Goal: Transaction & Acquisition: Obtain resource

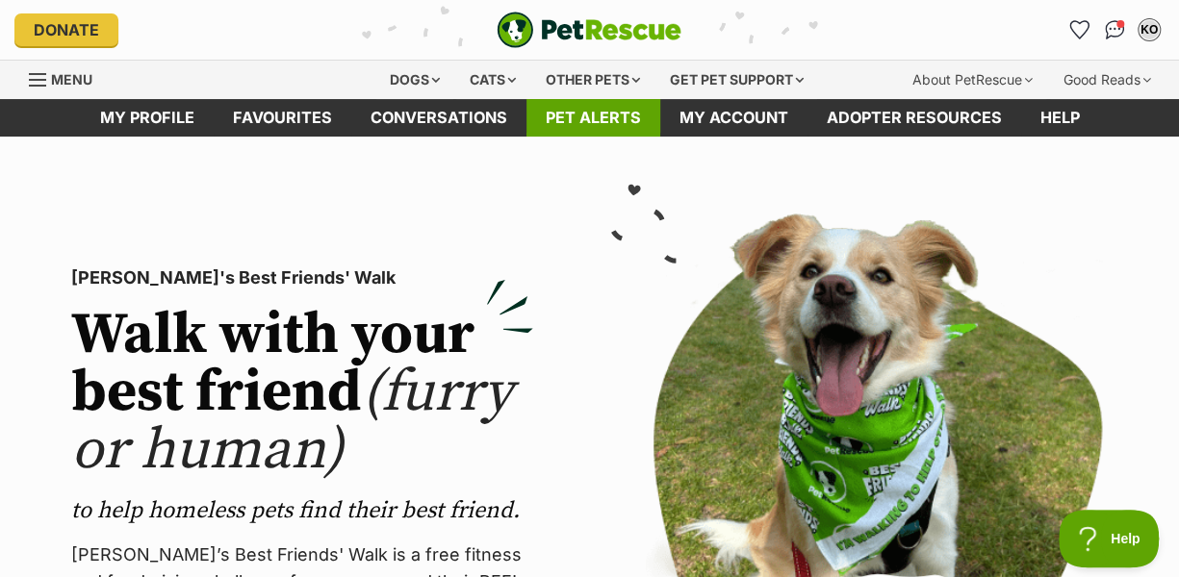
click at [606, 122] on link "Pet alerts" at bounding box center [593, 118] width 134 height 38
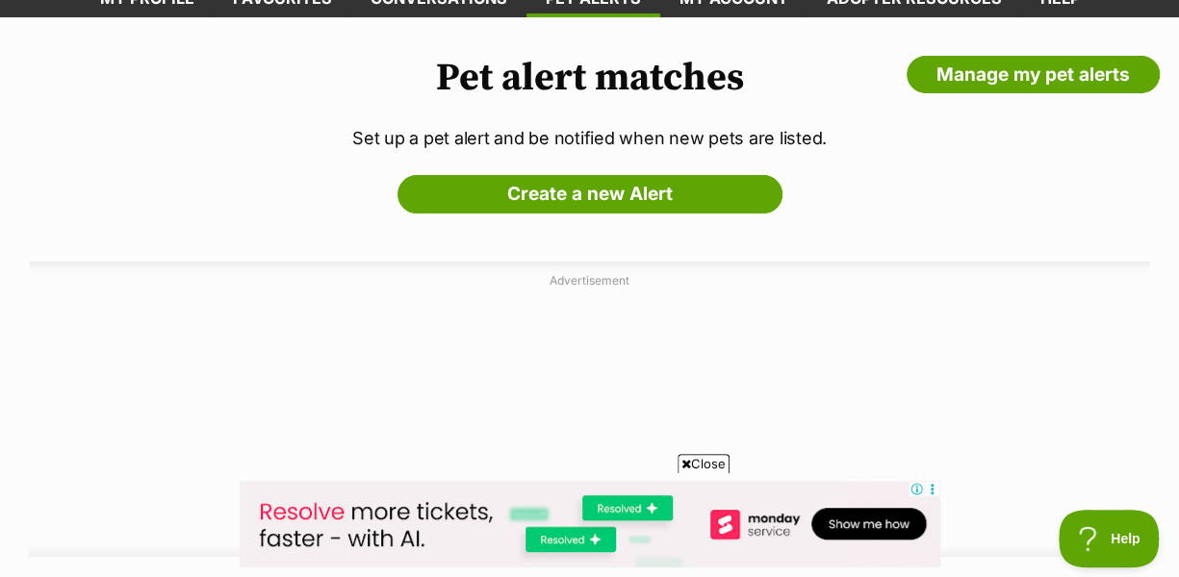
scroll to position [3, 0]
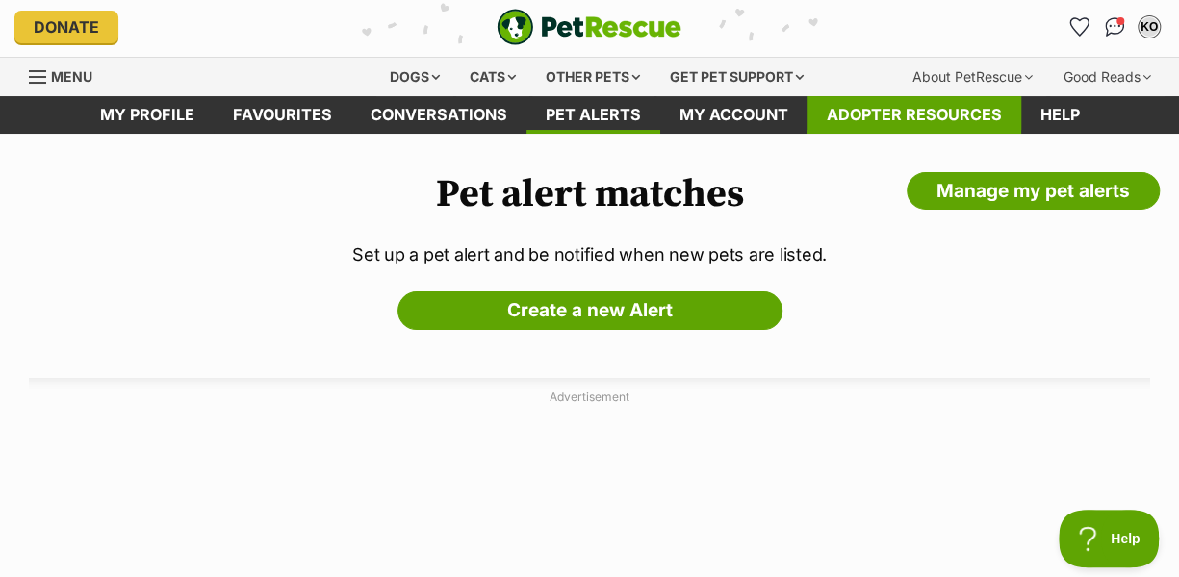
click at [876, 112] on link "Adopter resources" at bounding box center [915, 115] width 214 height 38
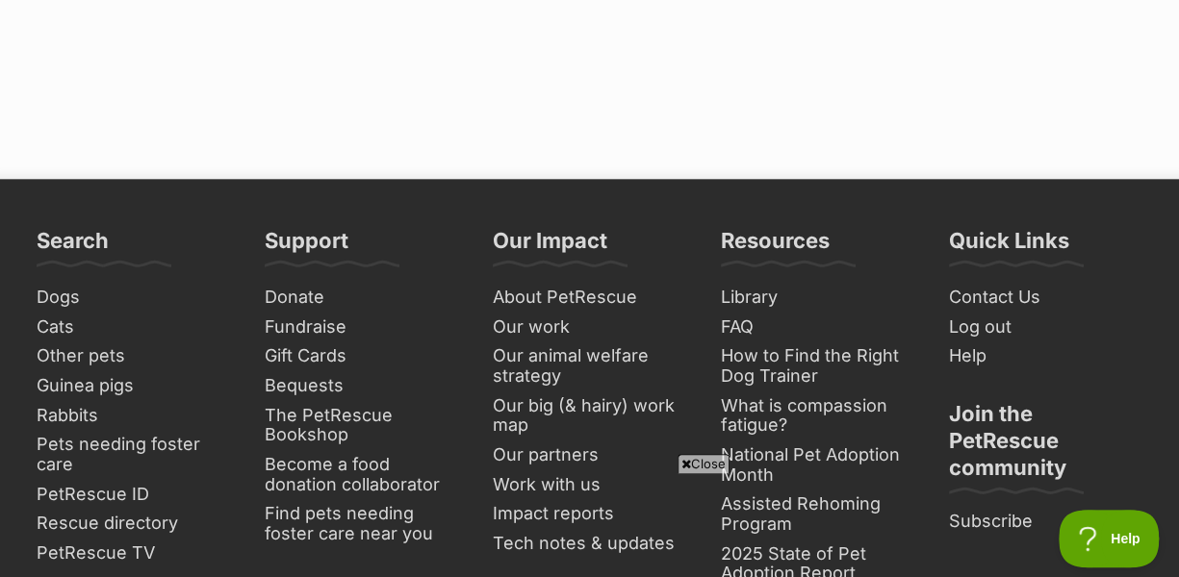
scroll to position [4524, 0]
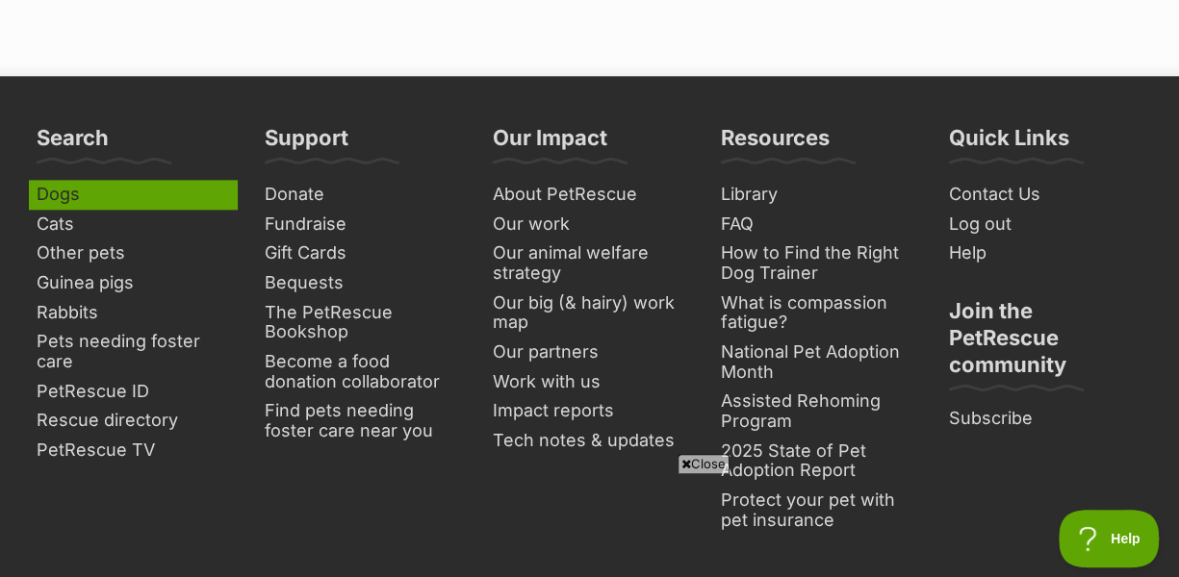
click at [56, 180] on link "Dogs" at bounding box center [133, 195] width 209 height 30
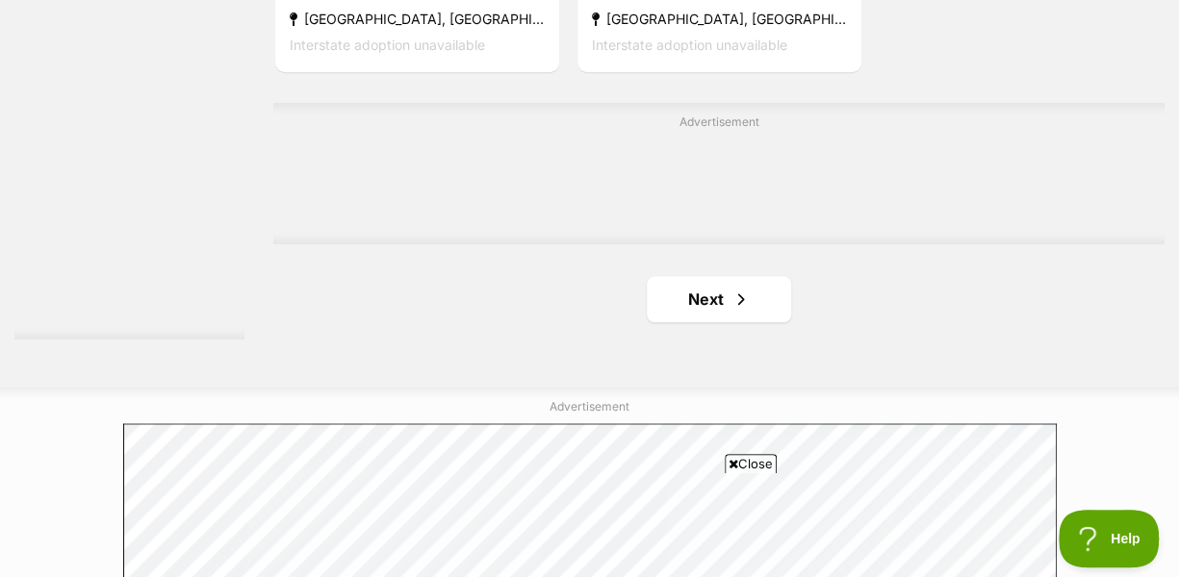
scroll to position [4331, 0]
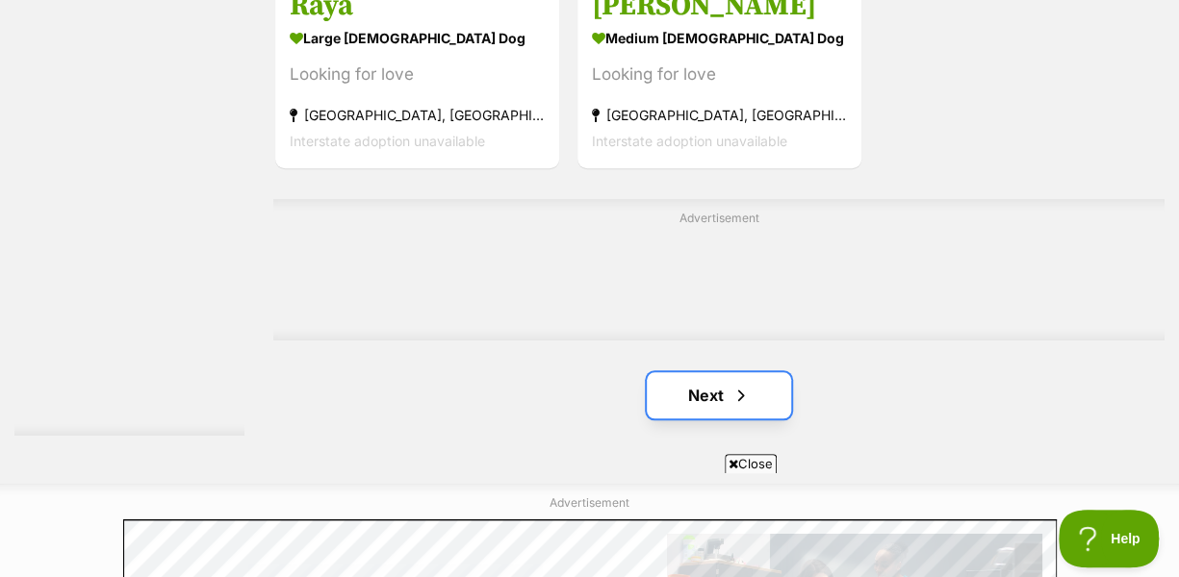
click at [699, 372] on link "Next" at bounding box center [719, 395] width 144 height 46
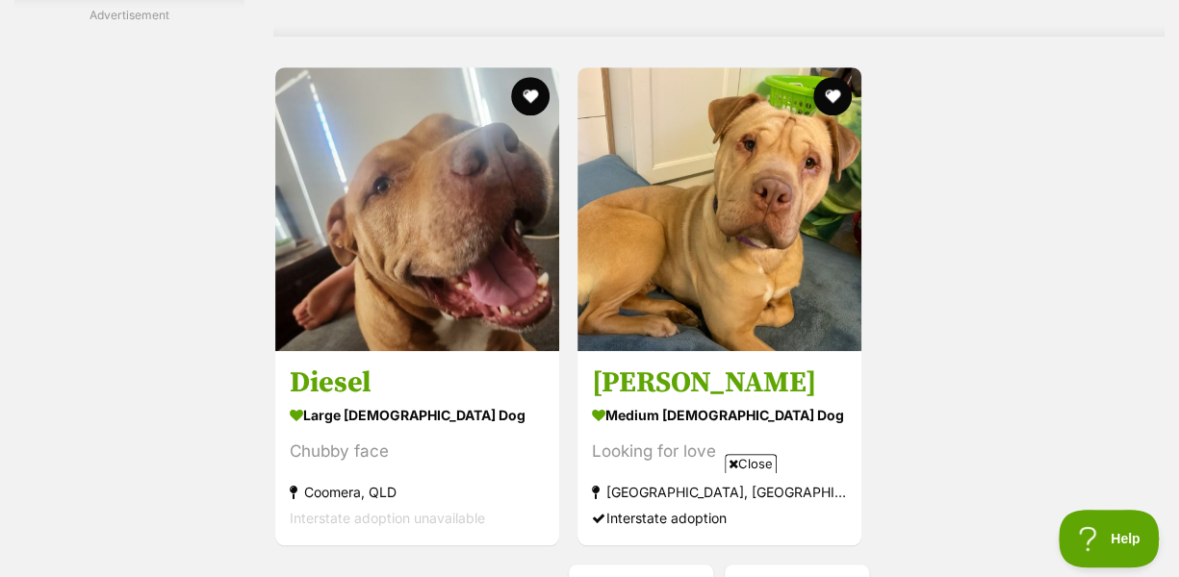
scroll to position [4331, 0]
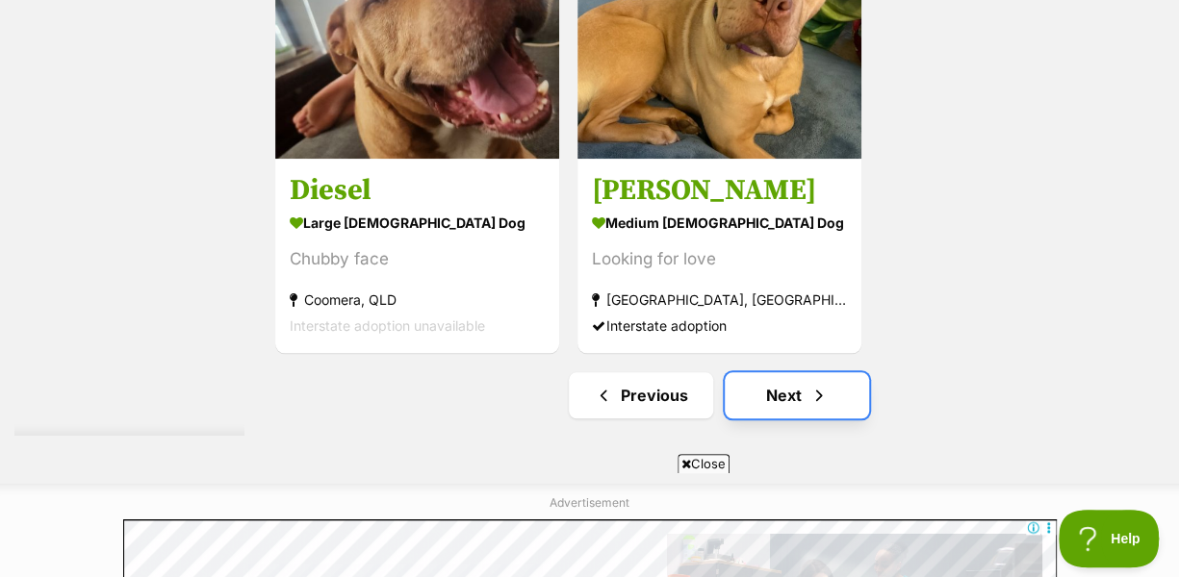
click at [804, 372] on link "Next" at bounding box center [797, 395] width 144 height 46
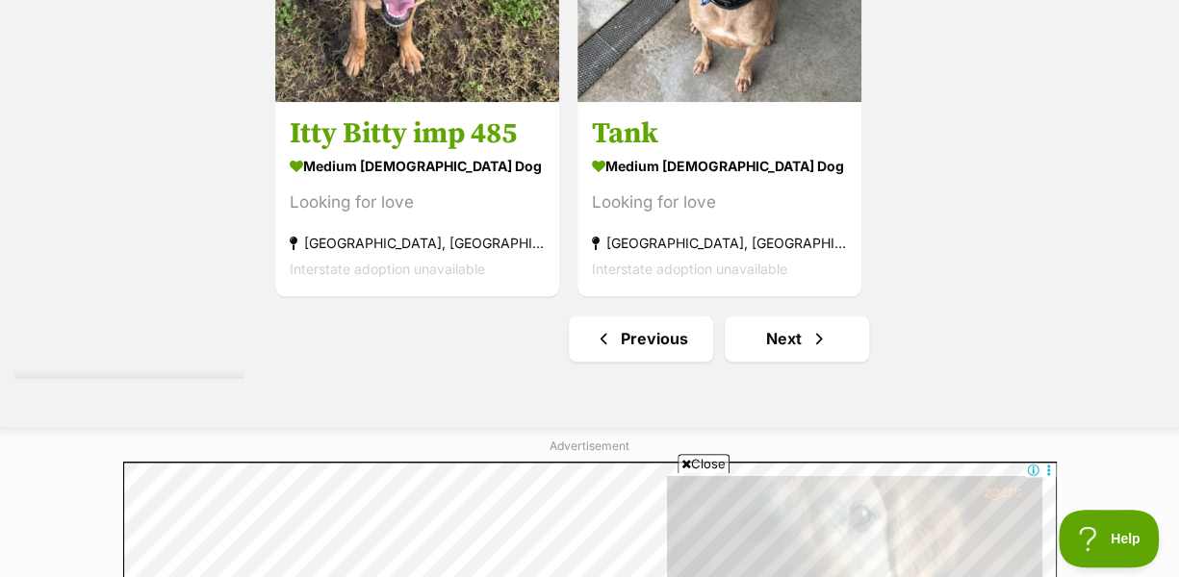
scroll to position [4620, 0]
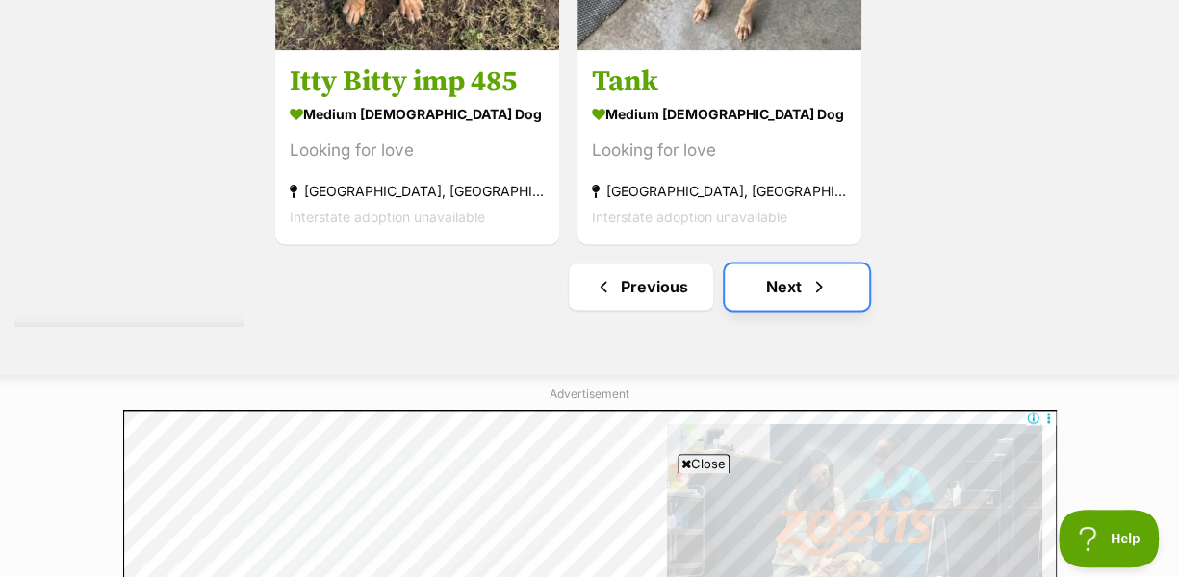
click at [791, 264] on link "Next" at bounding box center [797, 287] width 144 height 46
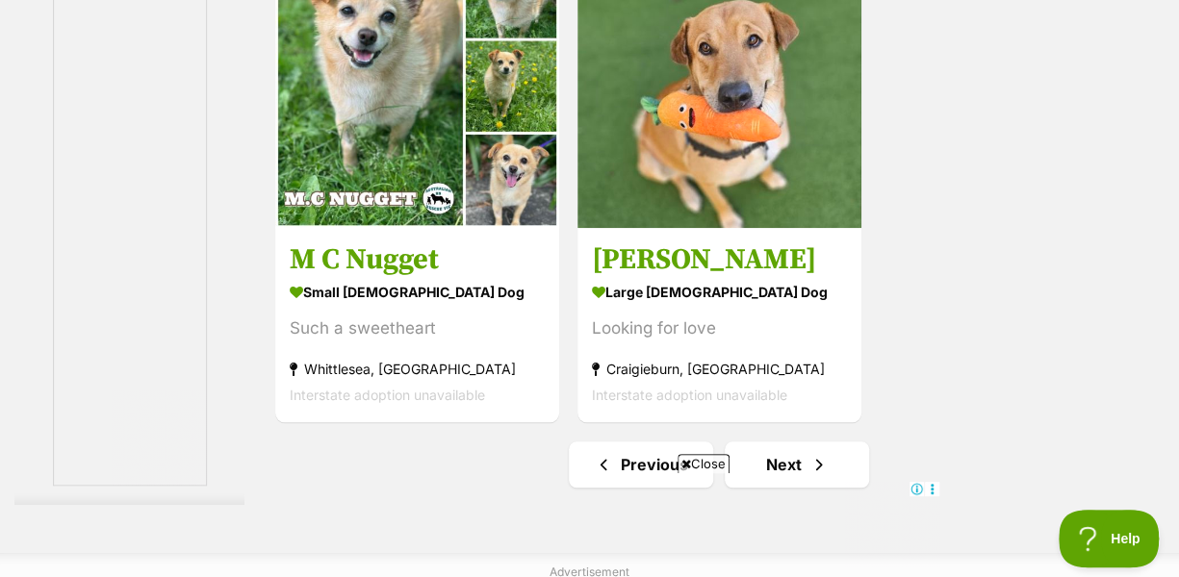
scroll to position [4331, 0]
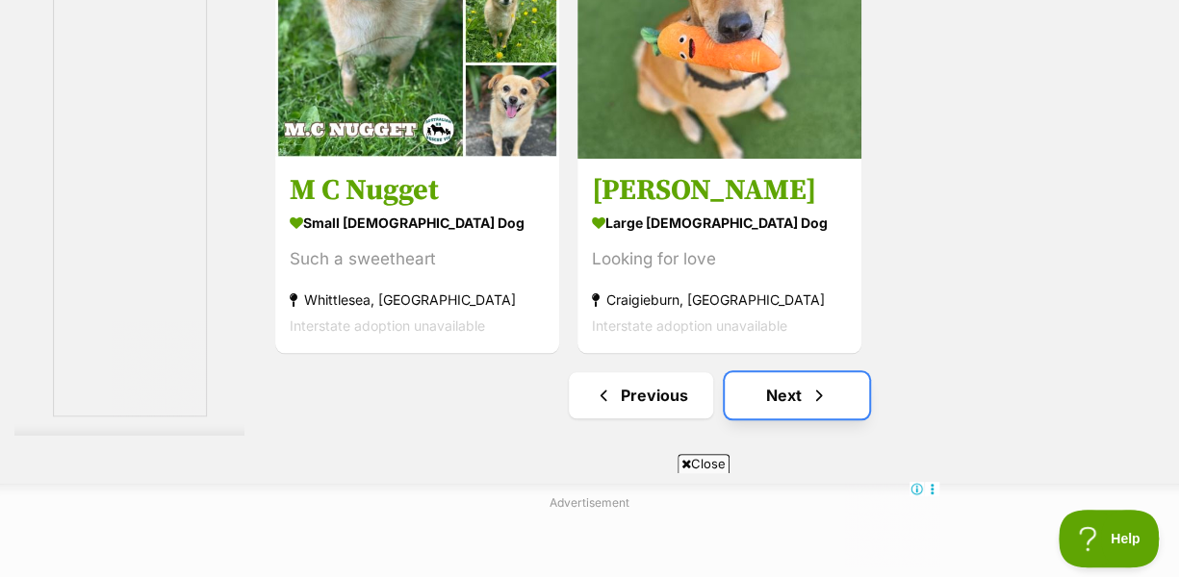
click at [780, 372] on link "Next" at bounding box center [797, 395] width 144 height 46
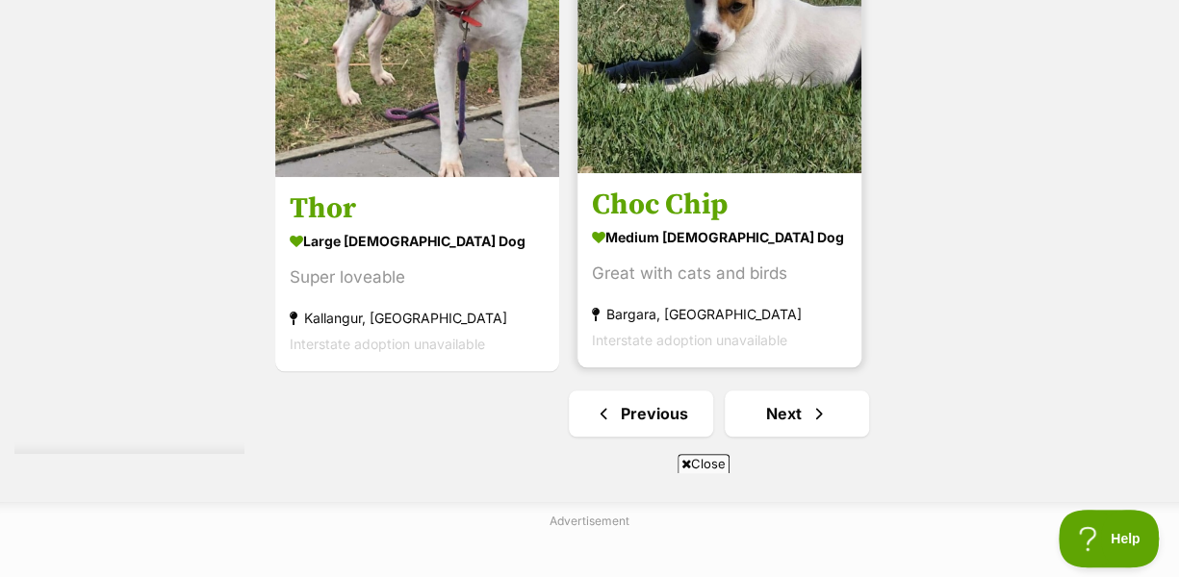
scroll to position [4331, 0]
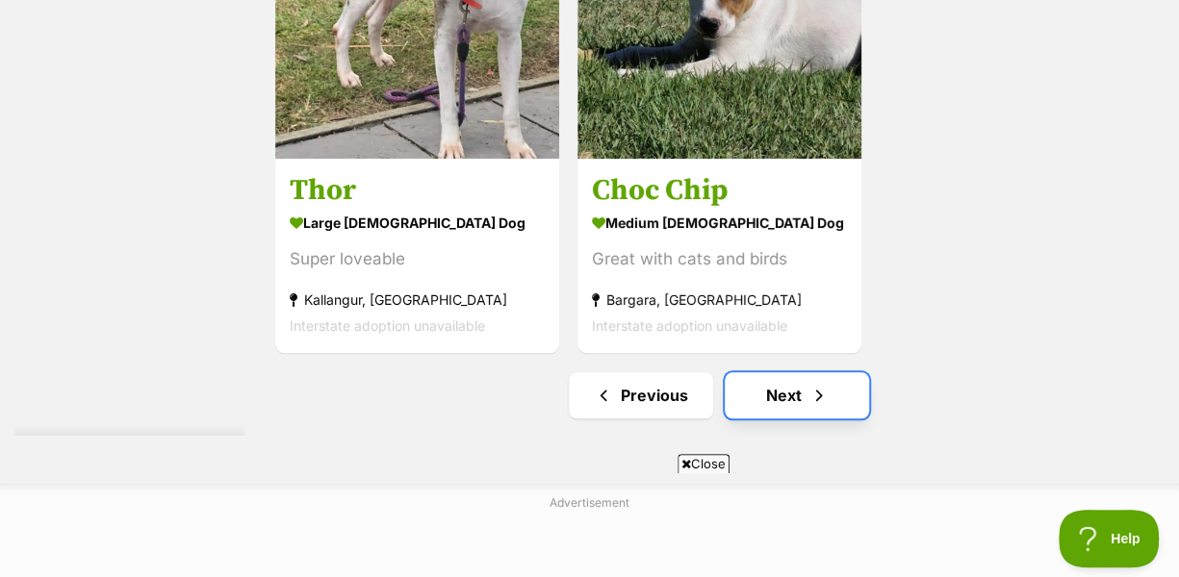
click at [772, 372] on link "Next" at bounding box center [797, 395] width 144 height 46
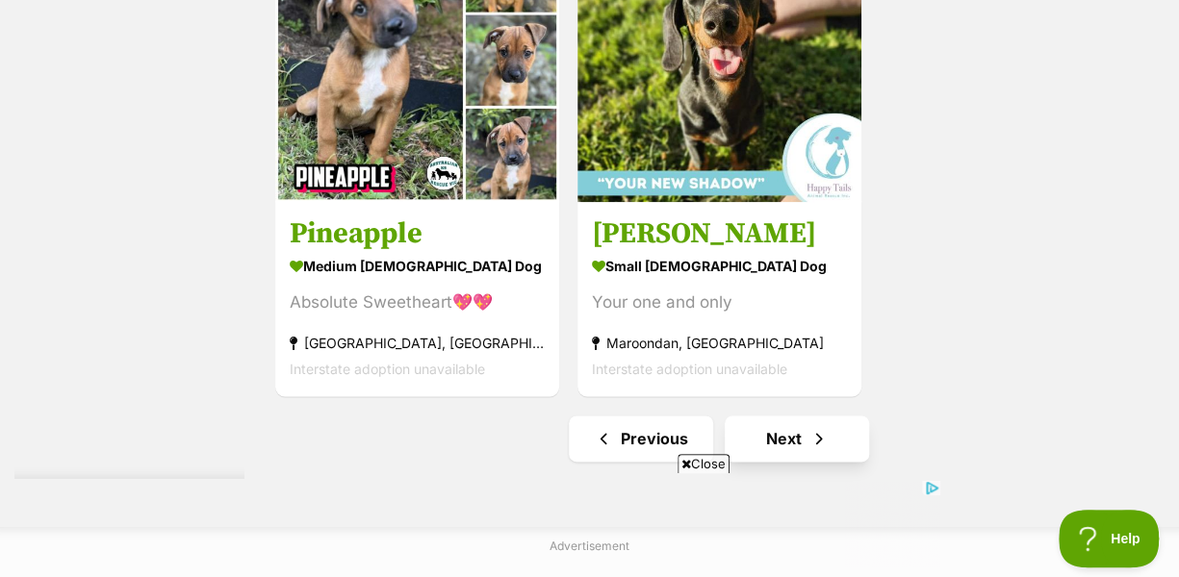
scroll to position [4427, 0]
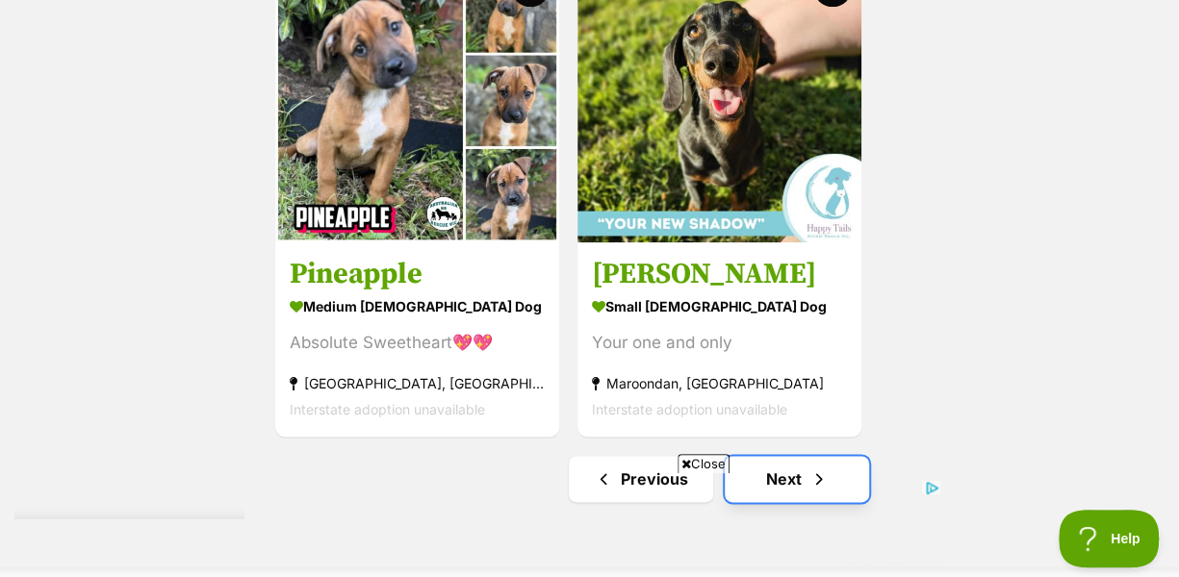
click at [817, 468] on span "Next page" at bounding box center [818, 479] width 19 height 23
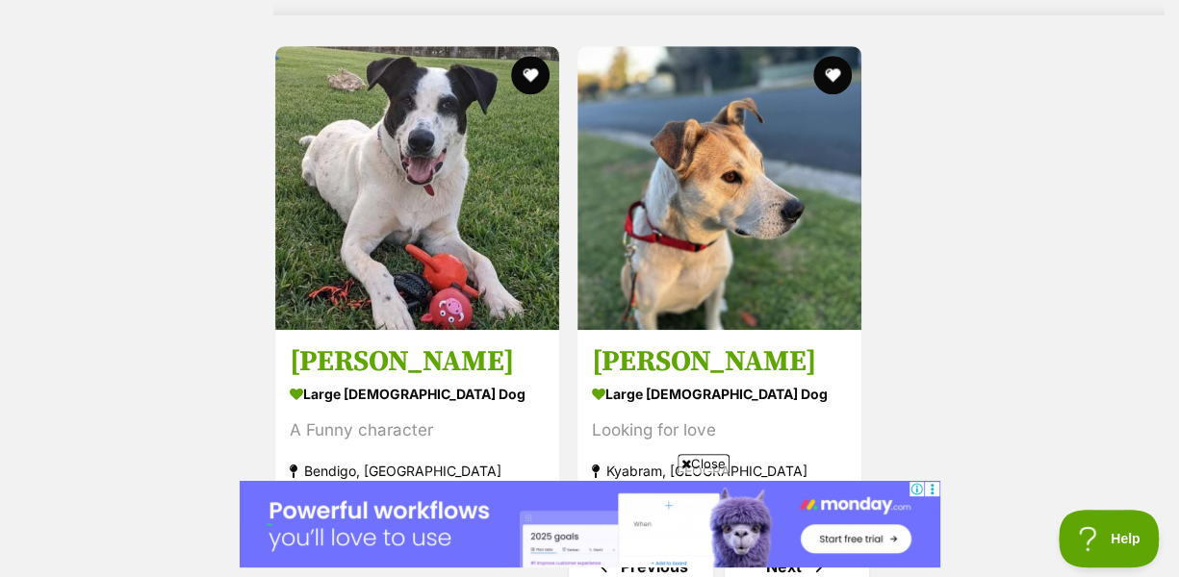
scroll to position [4331, 0]
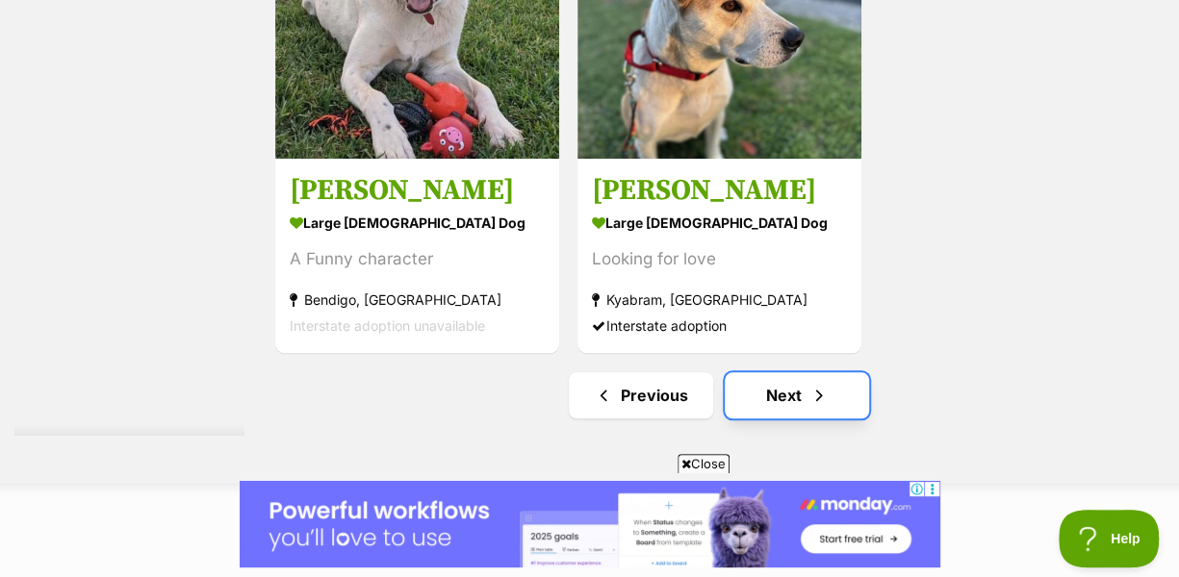
click at [791, 372] on link "Next" at bounding box center [797, 395] width 144 height 46
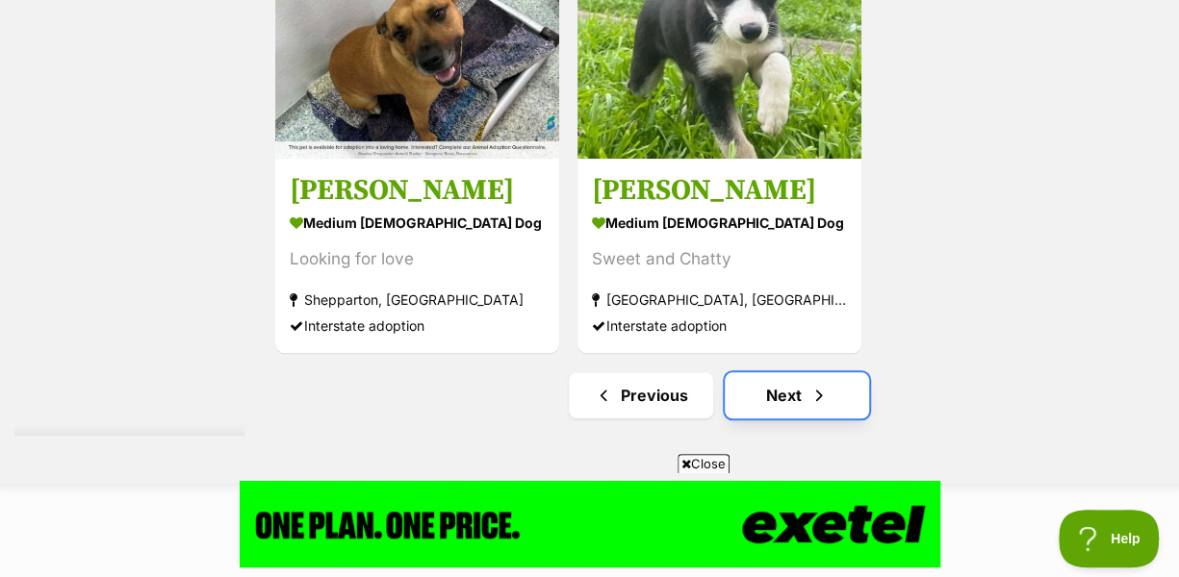
click at [775, 372] on link "Next" at bounding box center [797, 395] width 144 height 46
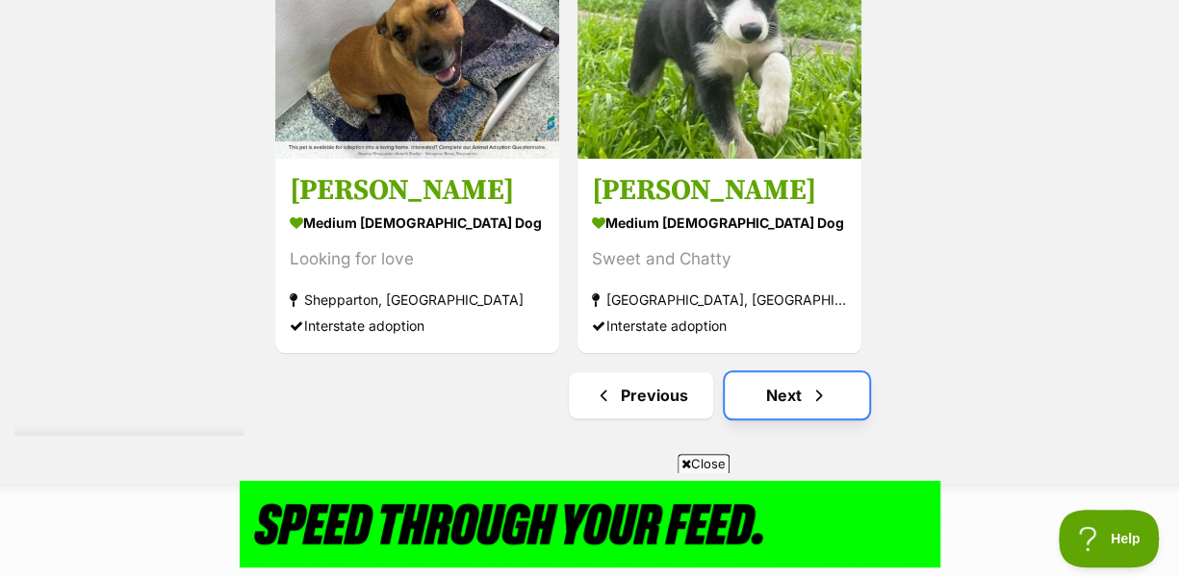
click at [775, 372] on link "Next" at bounding box center [797, 395] width 144 height 46
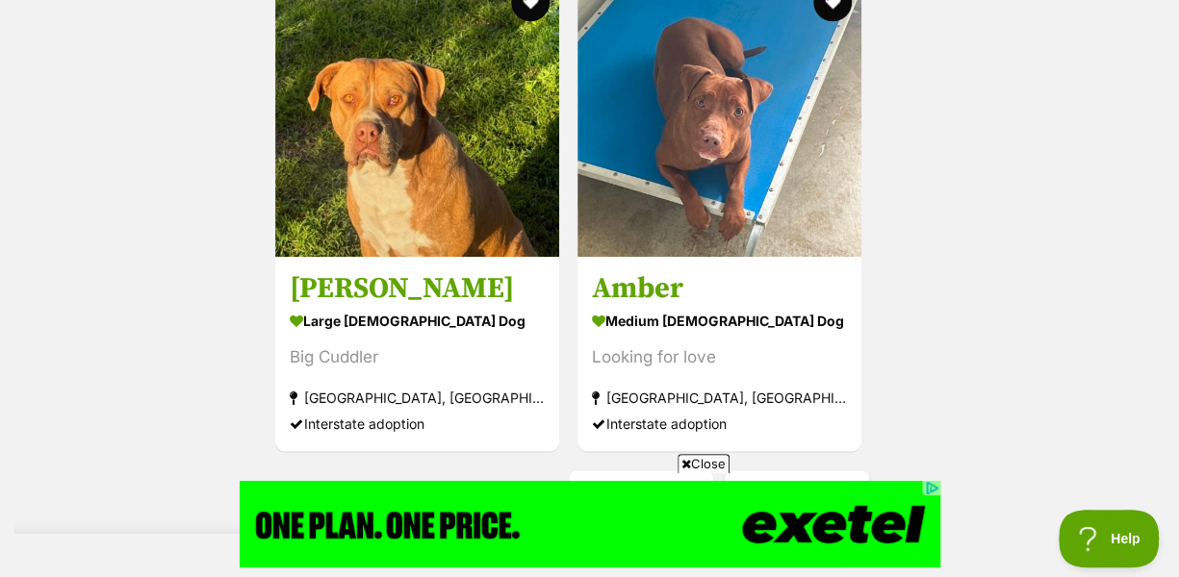
scroll to position [4524, 0]
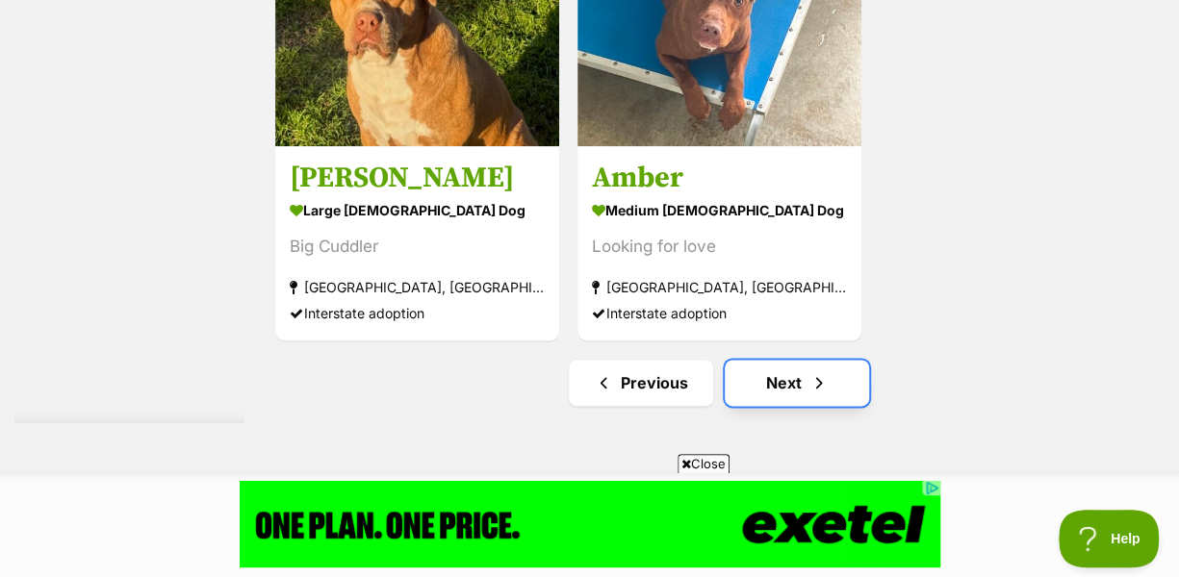
click at [776, 360] on link "Next" at bounding box center [797, 383] width 144 height 46
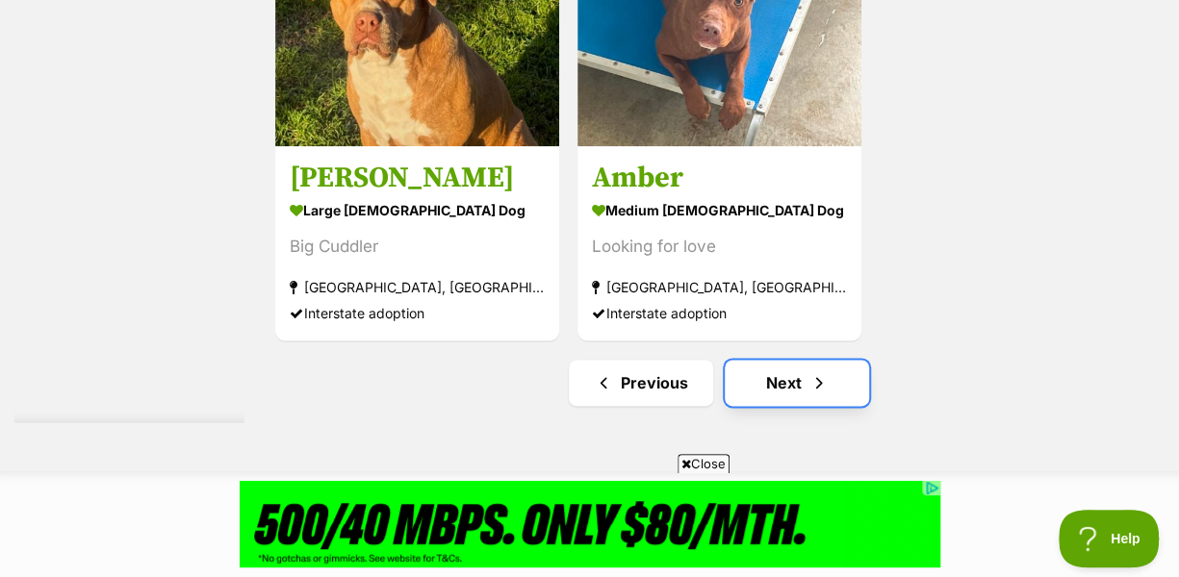
click at [776, 360] on link "Next" at bounding box center [797, 383] width 144 height 46
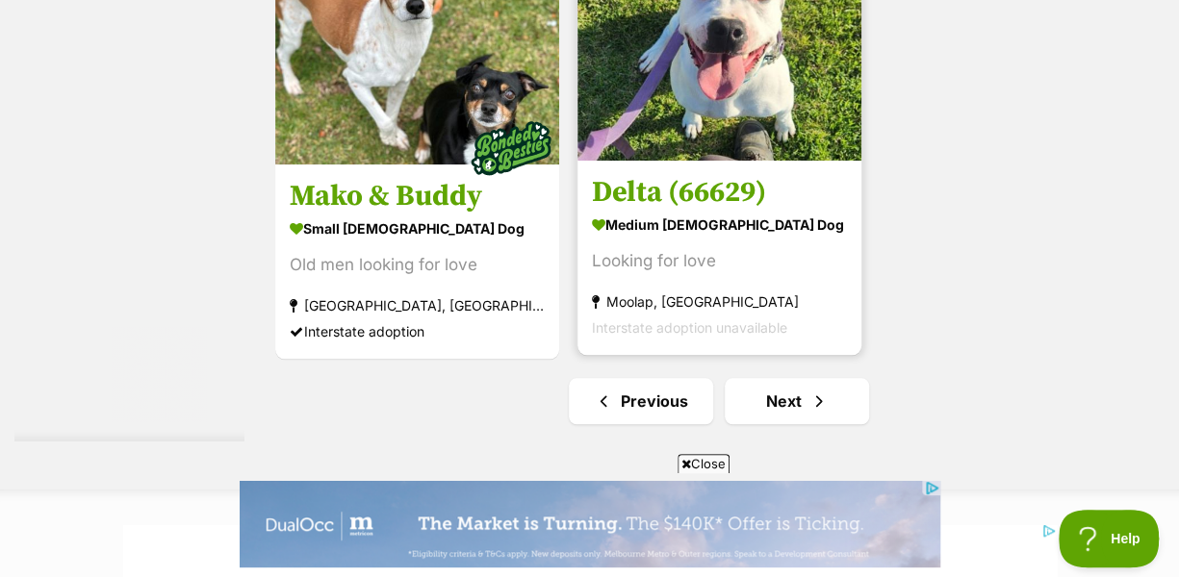
scroll to position [4427, 0]
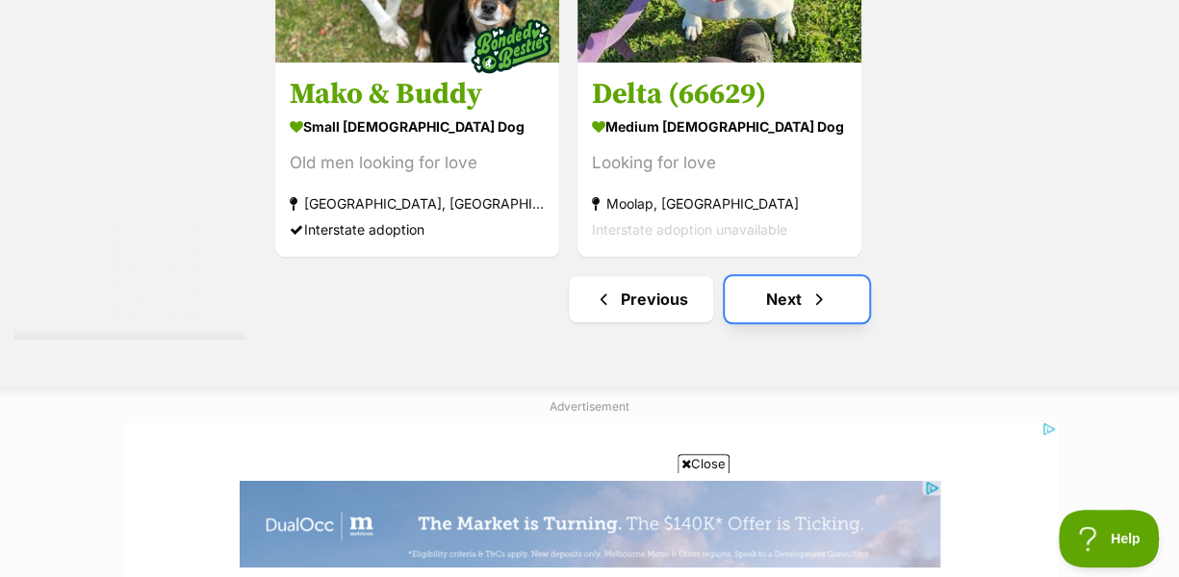
click at [767, 276] on link "Next" at bounding box center [797, 299] width 144 height 46
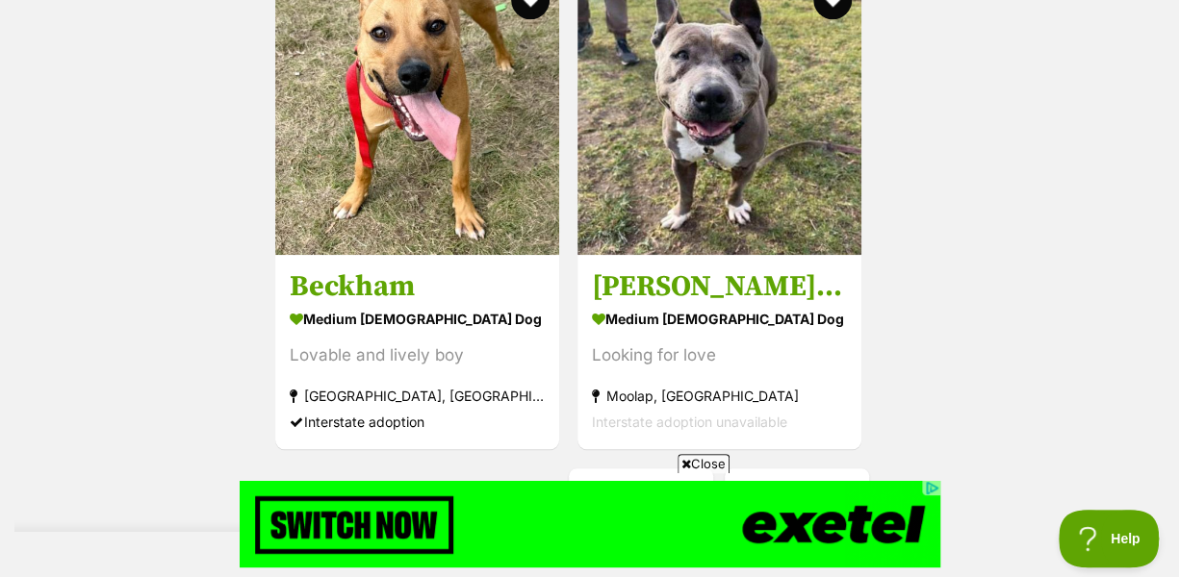
scroll to position [4331, 0]
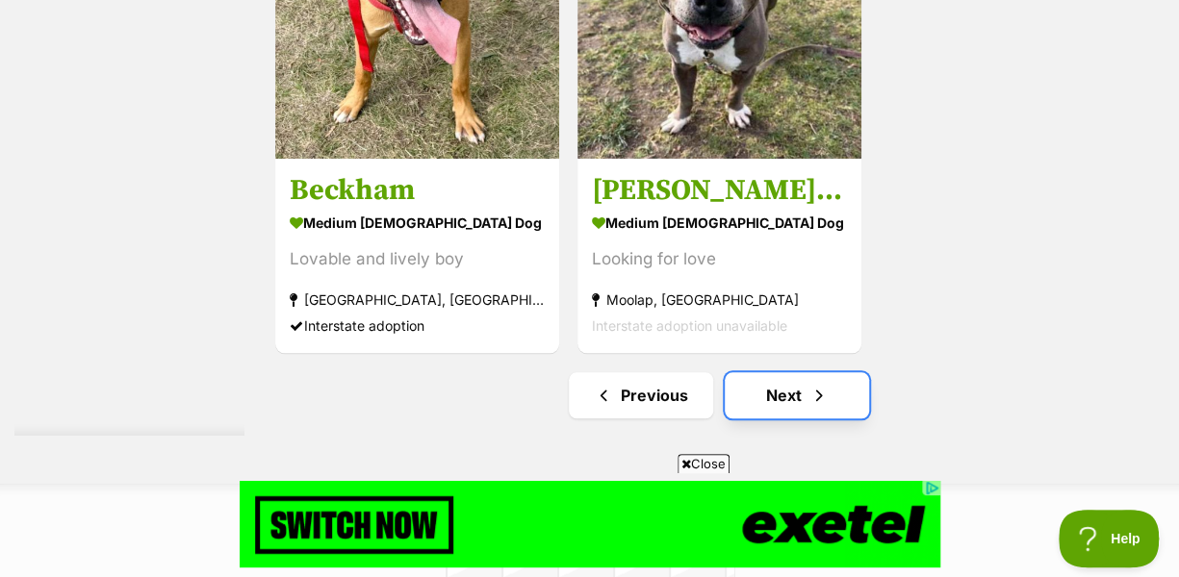
click at [812, 384] on span "Next page" at bounding box center [818, 395] width 19 height 23
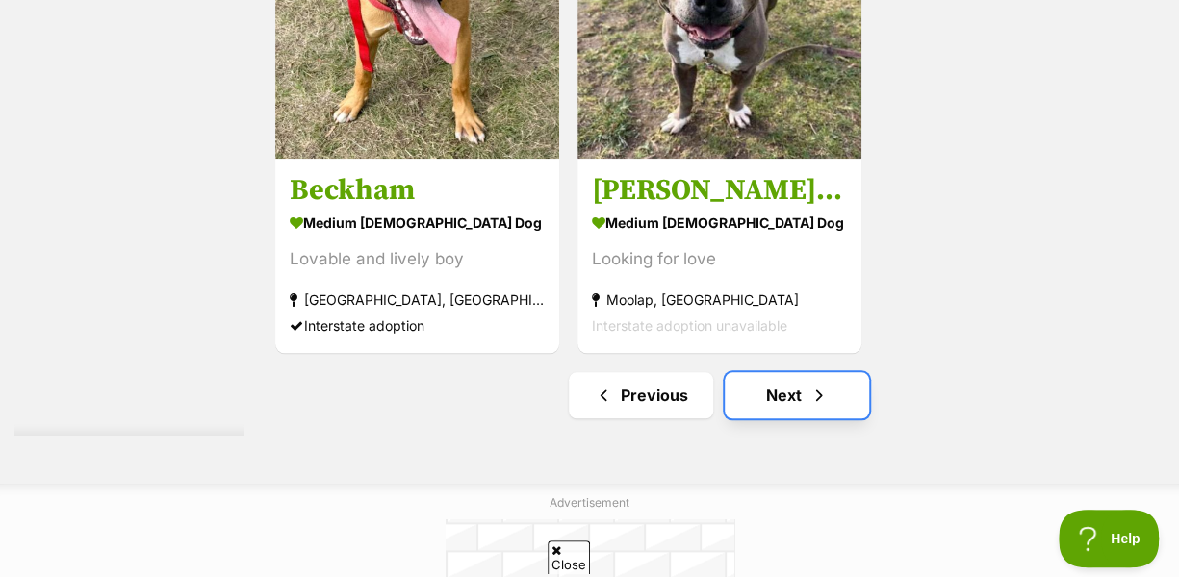
click at [816, 384] on span "Next page" at bounding box center [818, 395] width 19 height 23
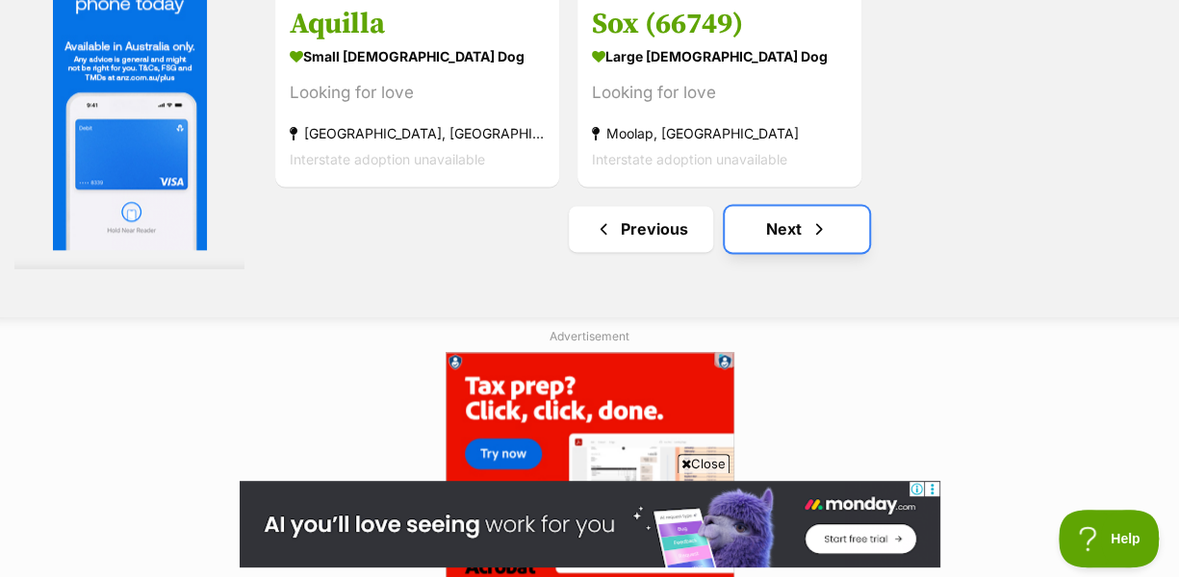
click at [791, 206] on link "Next" at bounding box center [797, 229] width 144 height 46
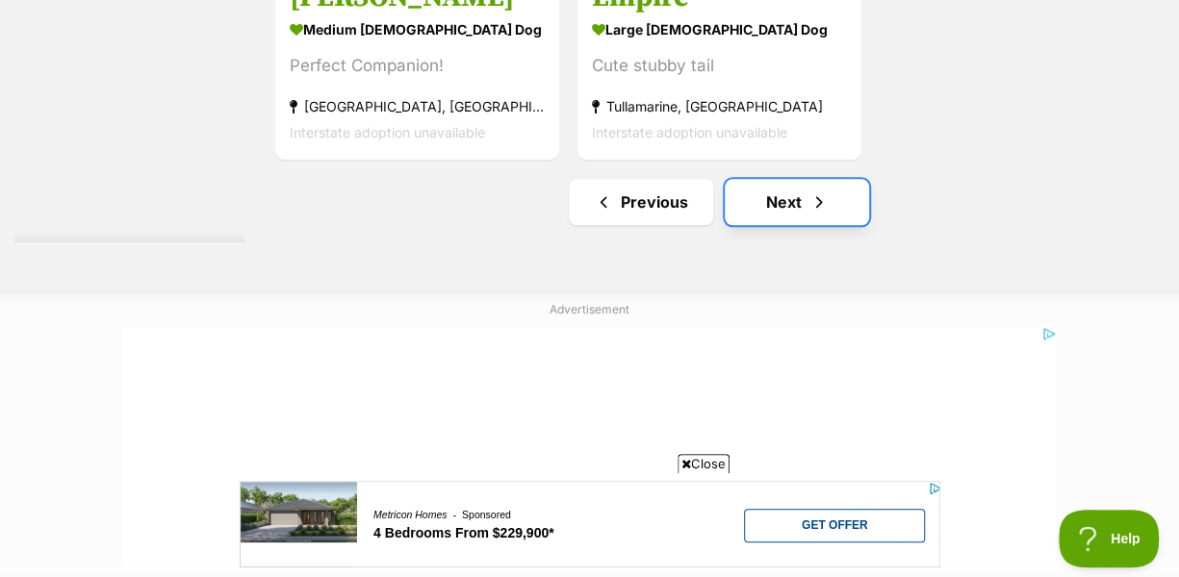
scroll to position [4620, 0]
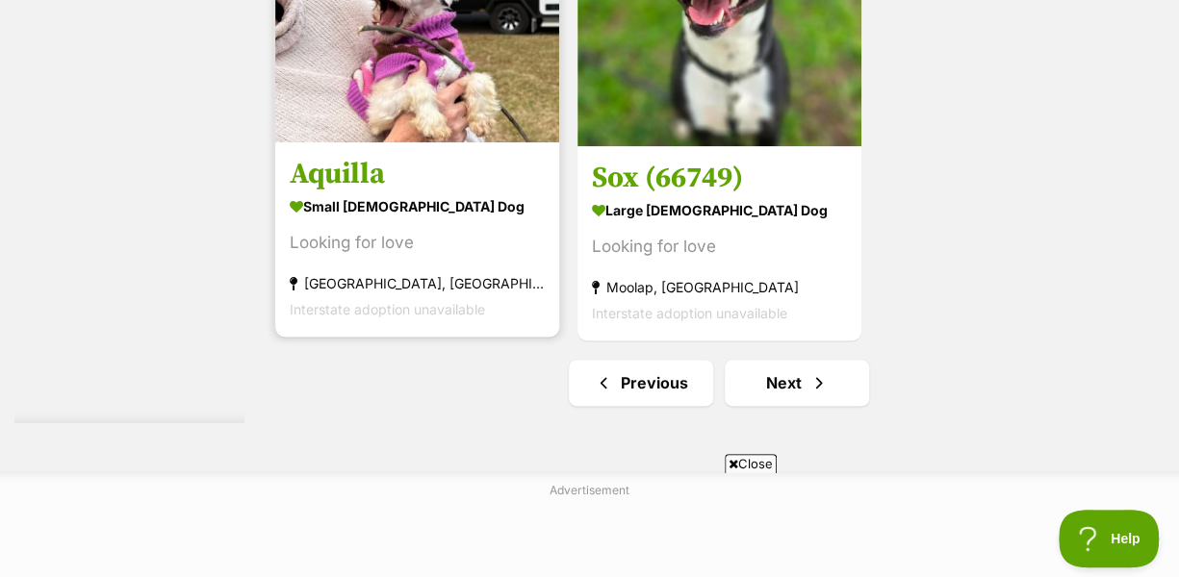
scroll to position [4620, 0]
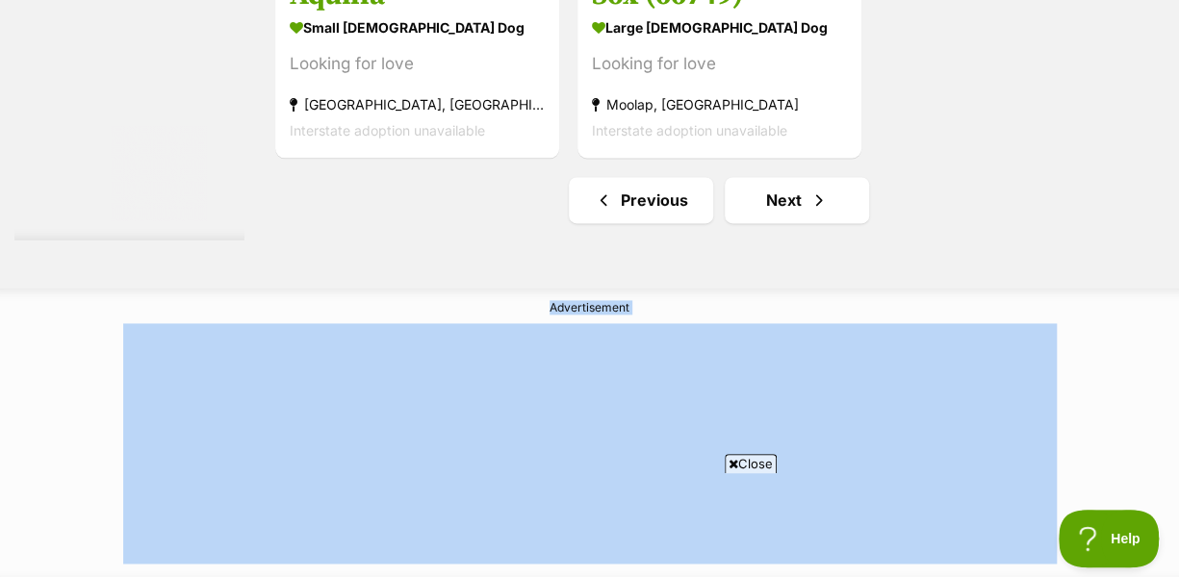
scroll to position [4610, 0]
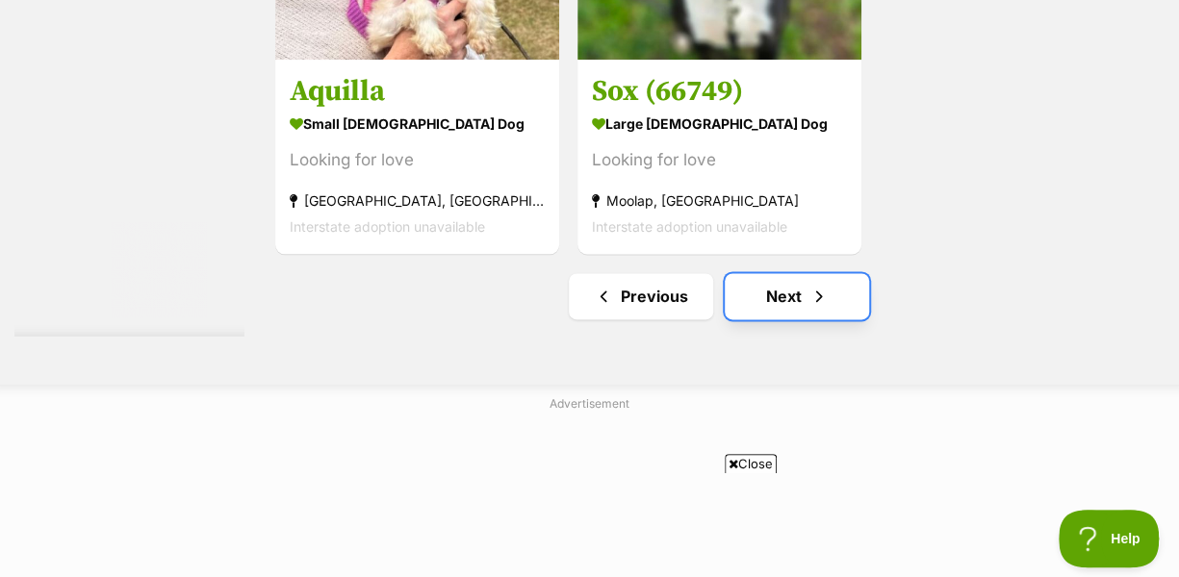
click at [764, 273] on link "Next" at bounding box center [797, 296] width 144 height 46
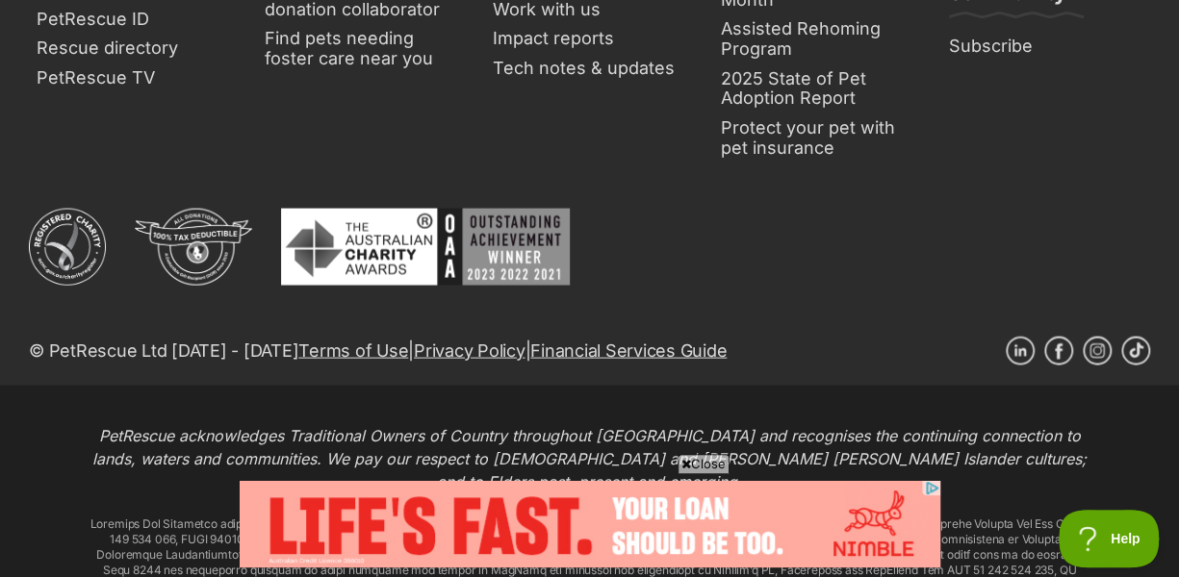
drag, startPoint x: 541, startPoint y: 278, endPoint x: 587, endPoint y: 249, distance: 54.5
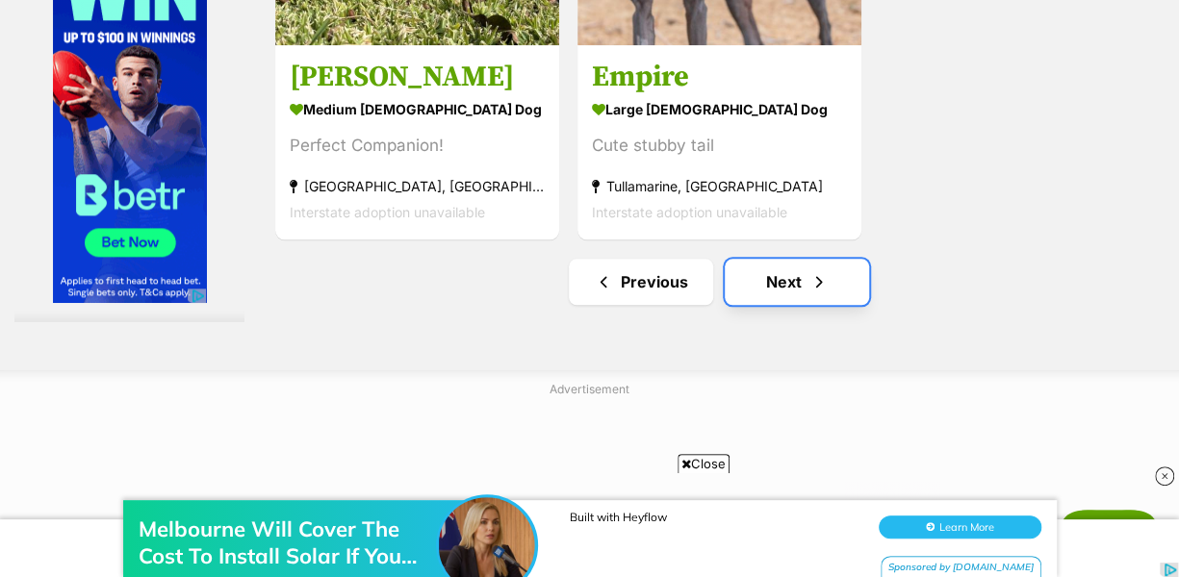
click at [795, 259] on link "Next" at bounding box center [797, 282] width 144 height 46
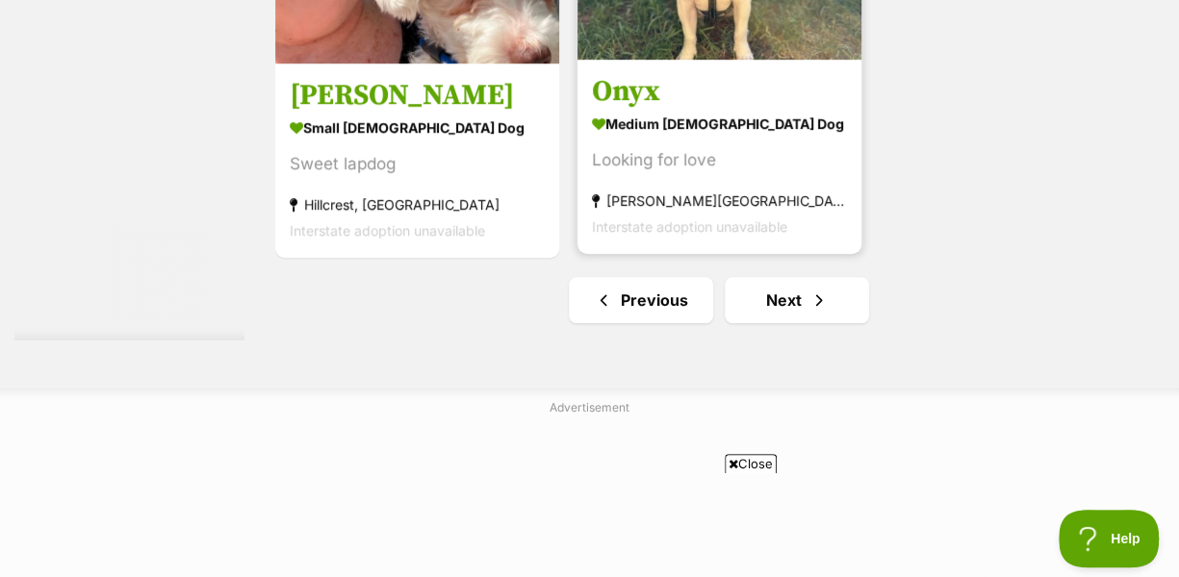
scroll to position [4427, 0]
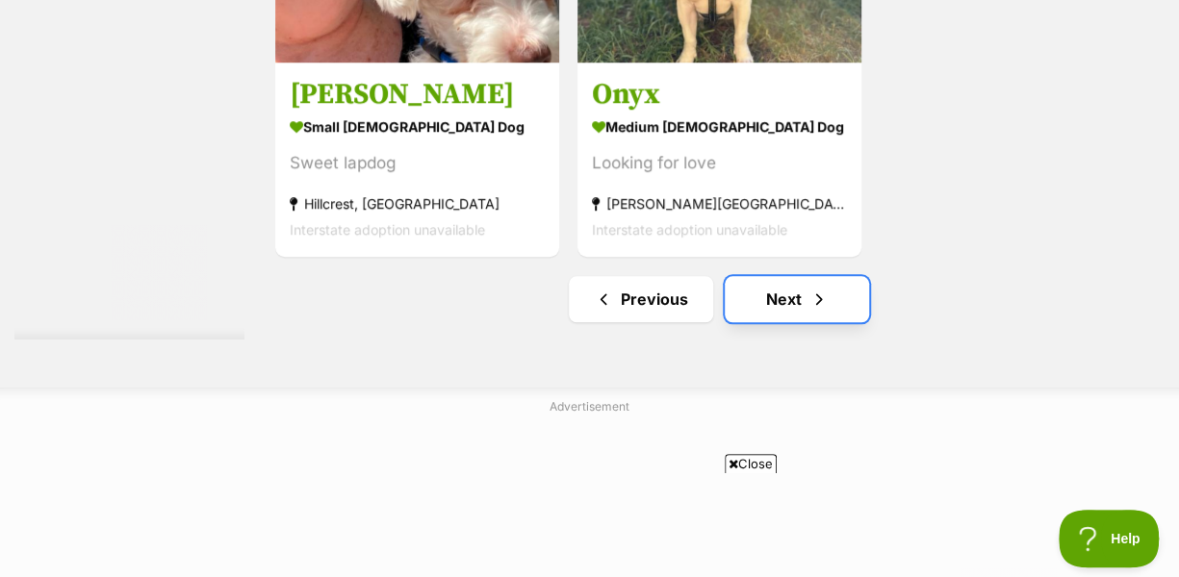
click at [781, 276] on link "Next" at bounding box center [797, 299] width 144 height 46
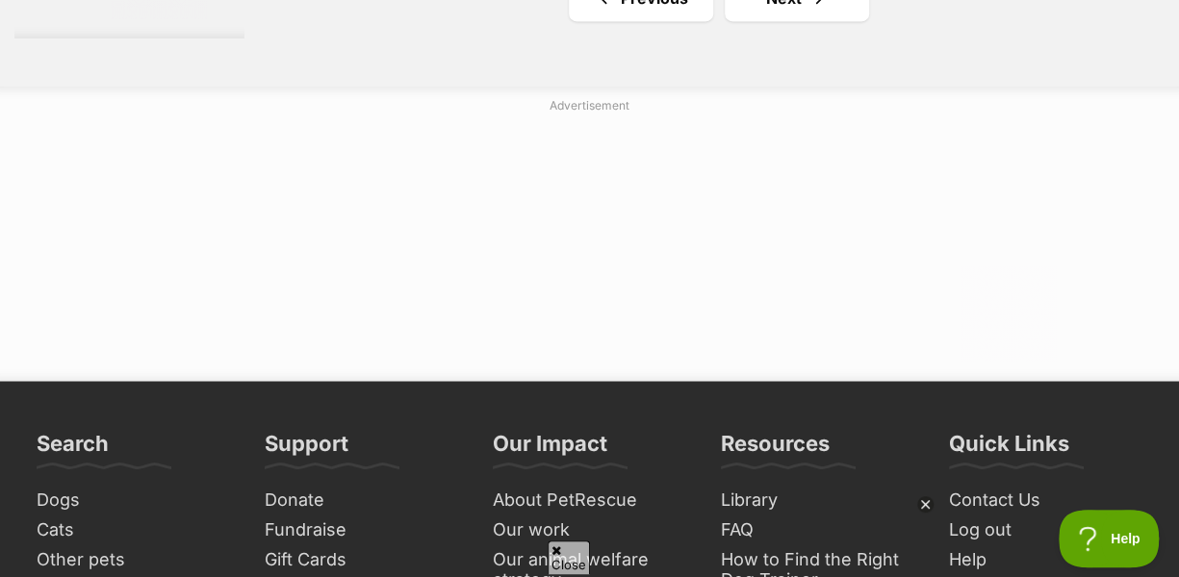
scroll to position [4620, 0]
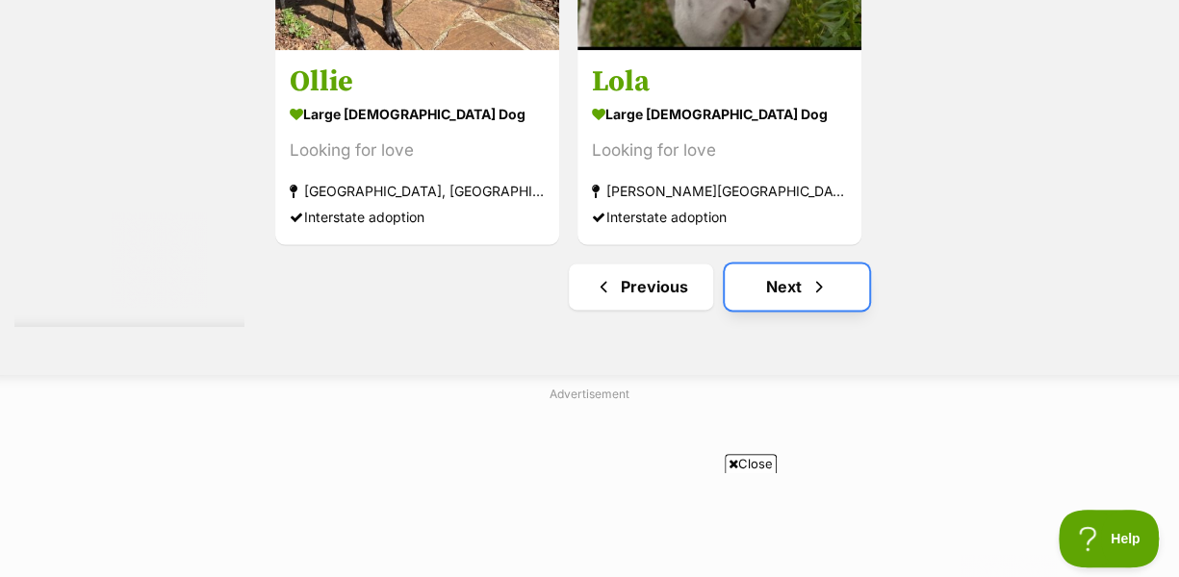
click at [780, 264] on link "Next" at bounding box center [797, 287] width 144 height 46
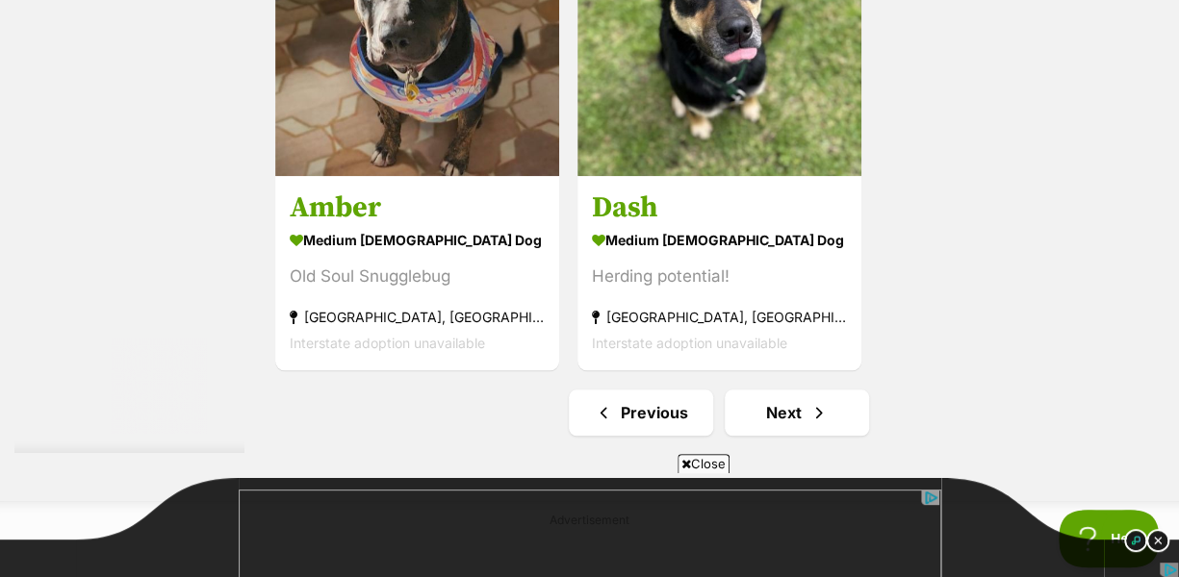
scroll to position [4331, 0]
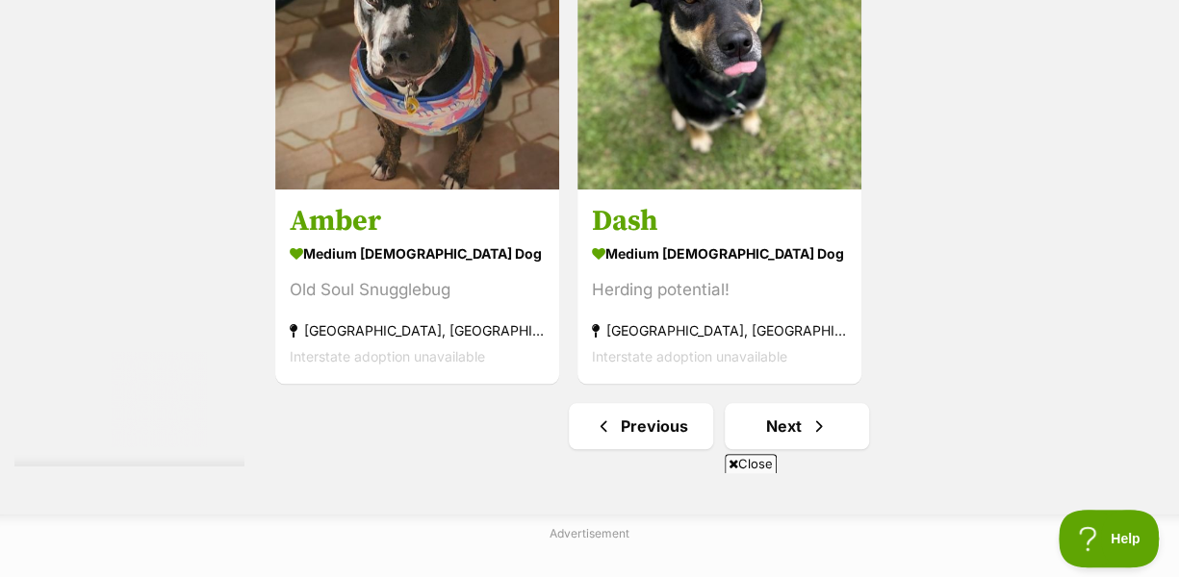
scroll to position [4331, 0]
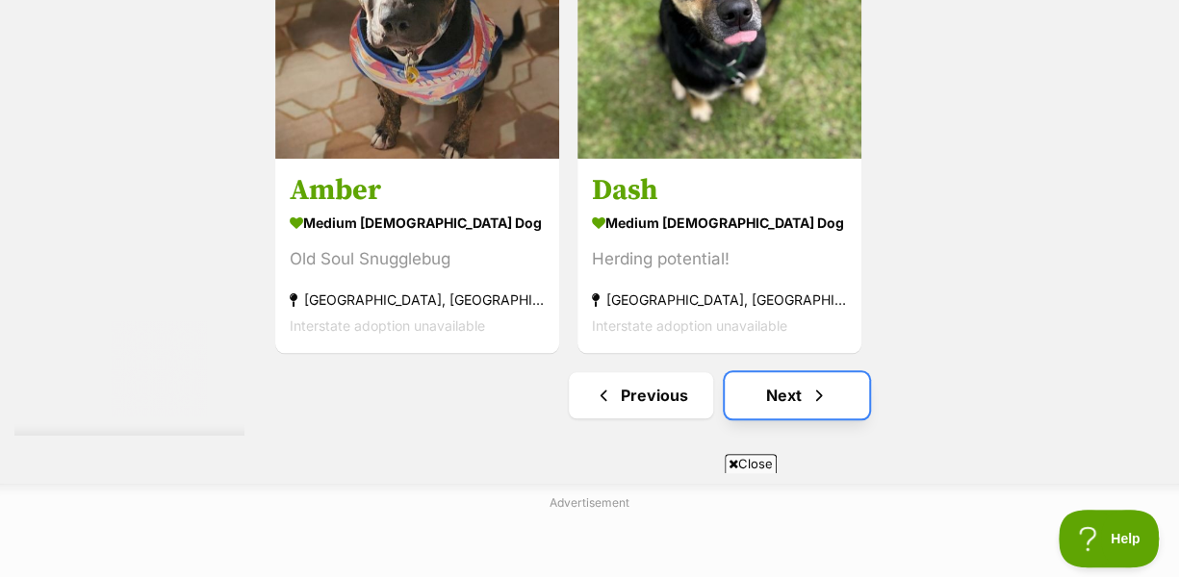
click at [795, 372] on link "Next" at bounding box center [797, 395] width 144 height 46
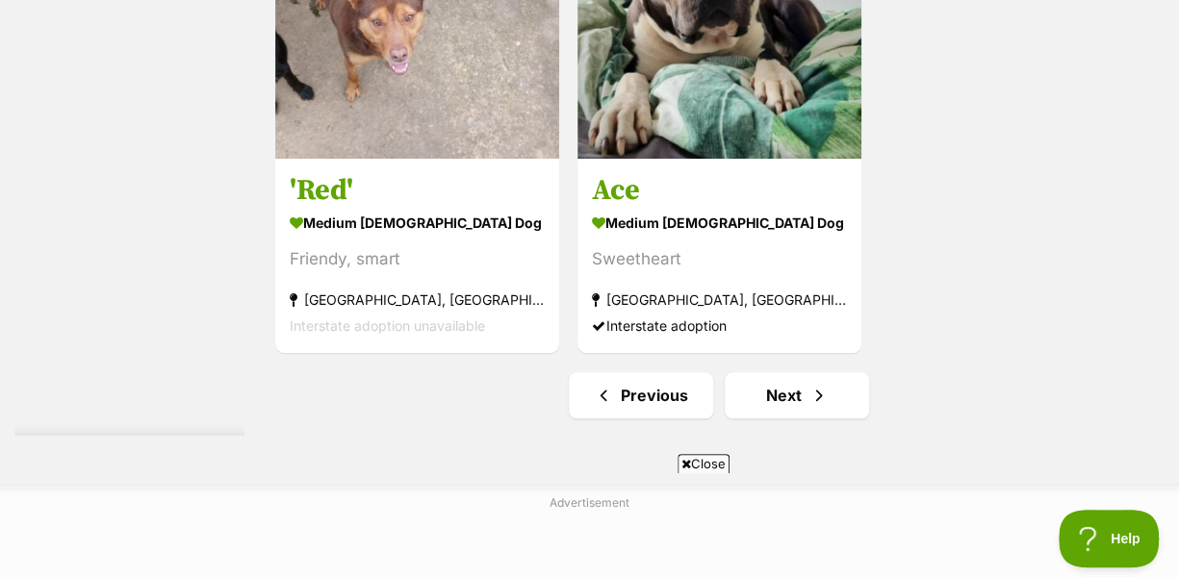
scroll to position [4620, 0]
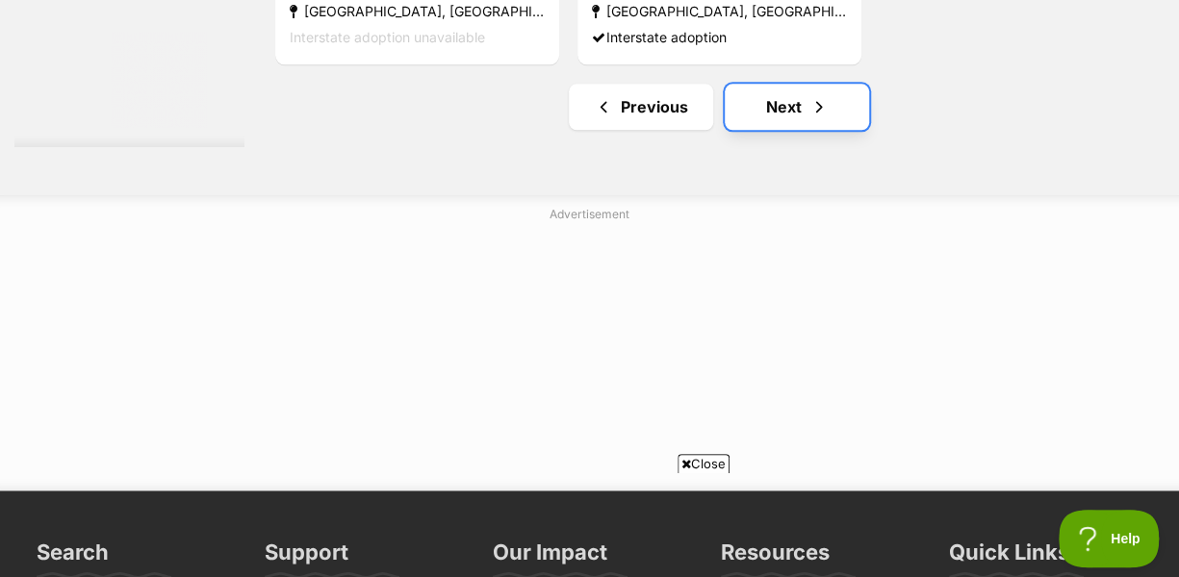
click at [774, 84] on link "Next" at bounding box center [797, 107] width 144 height 46
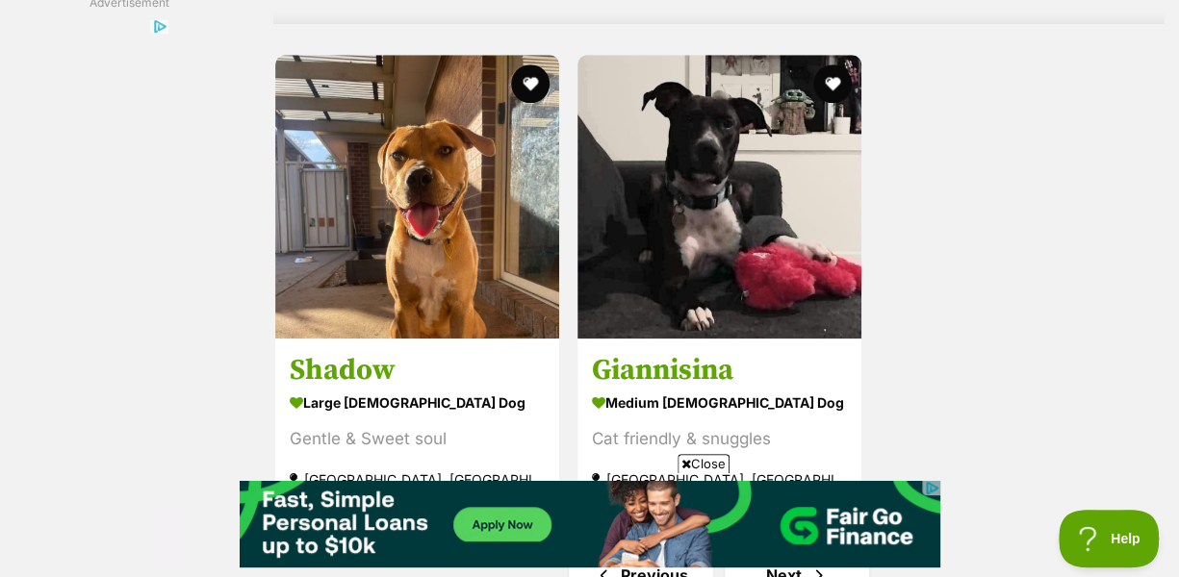
scroll to position [4524, 0]
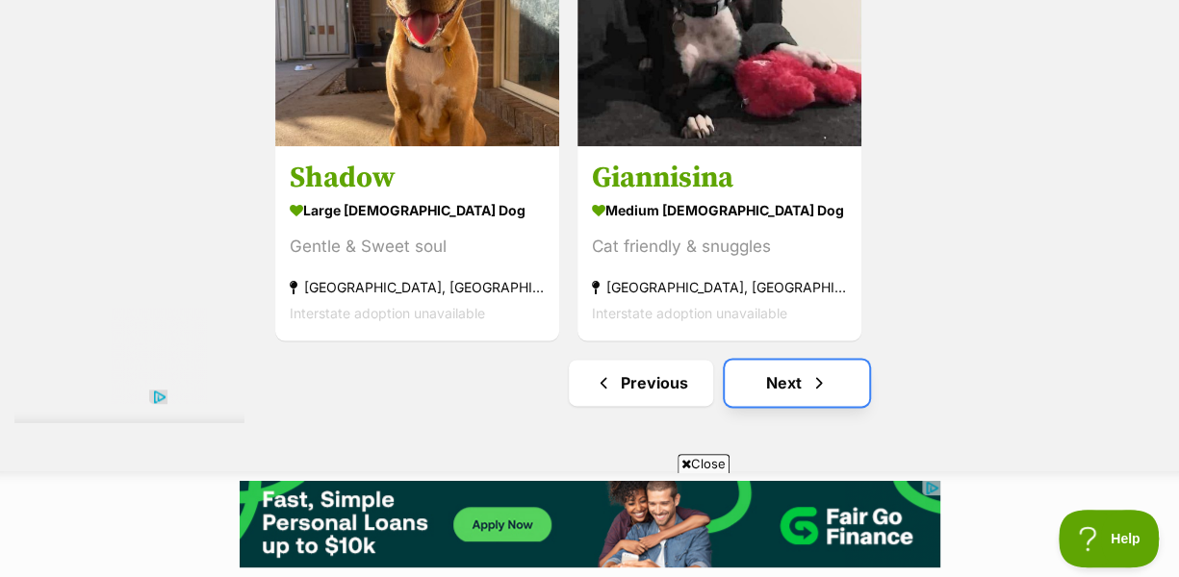
click at [791, 360] on link "Next" at bounding box center [797, 383] width 144 height 46
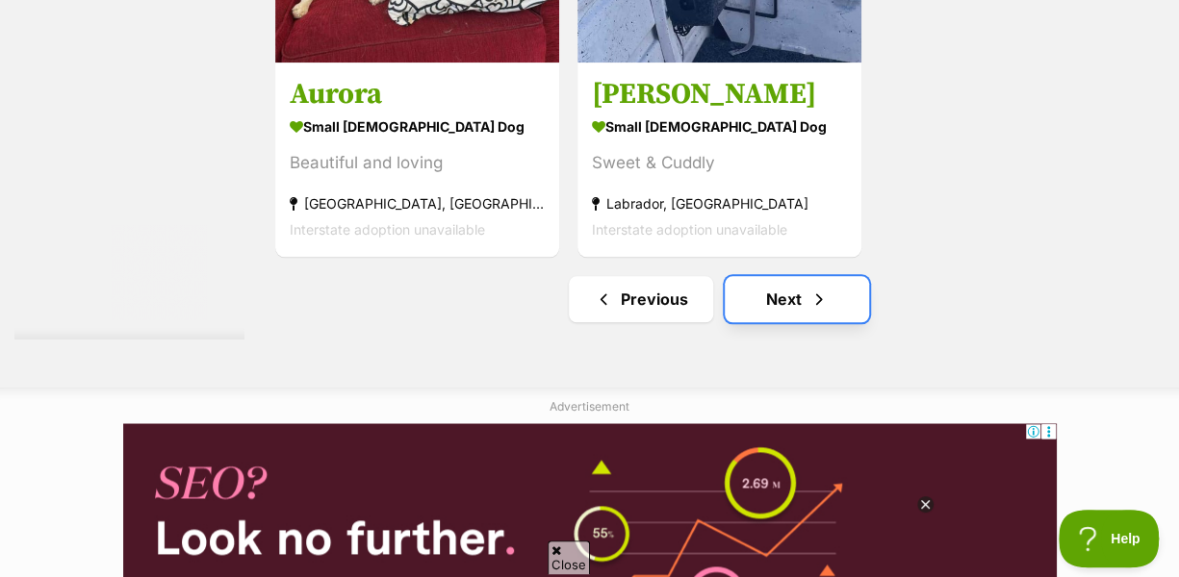
click at [799, 276] on link "Next" at bounding box center [797, 299] width 144 height 46
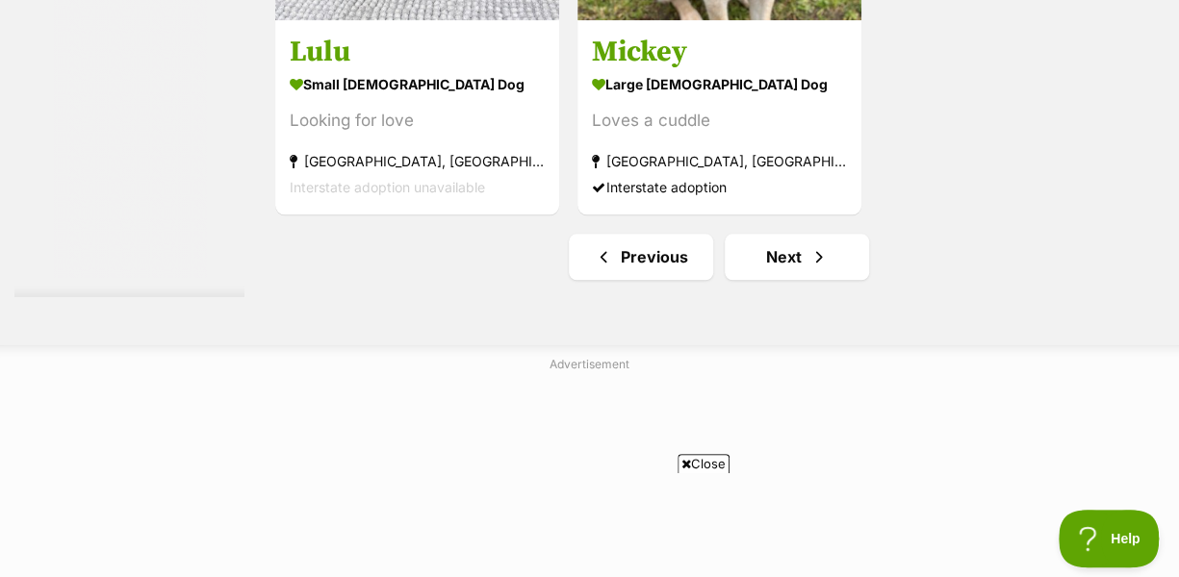
scroll to position [4427, 0]
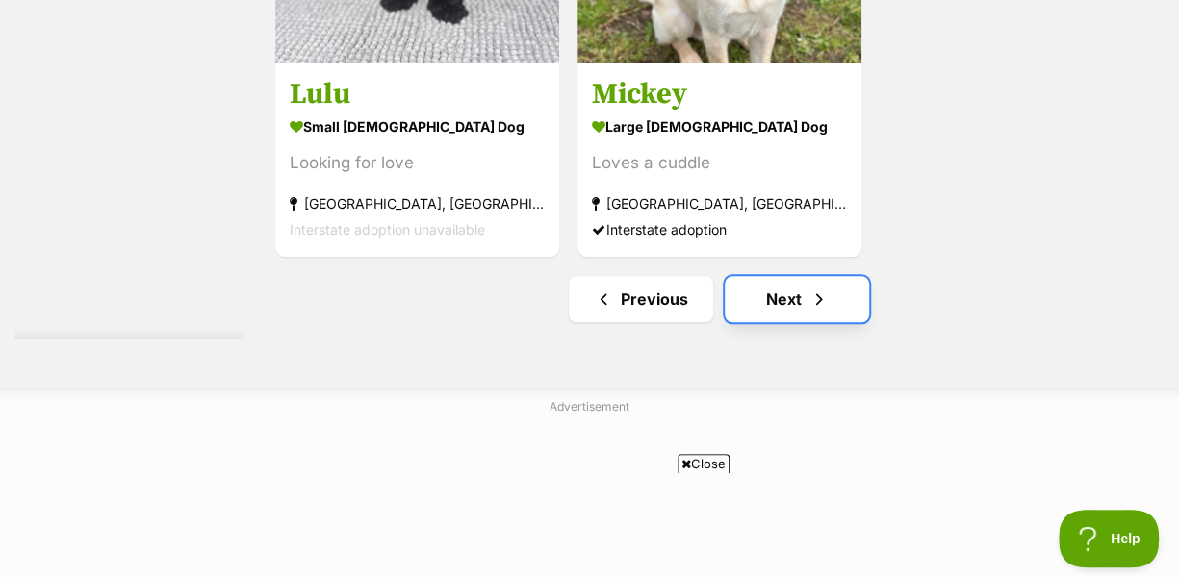
click at [773, 276] on link "Next" at bounding box center [797, 299] width 144 height 46
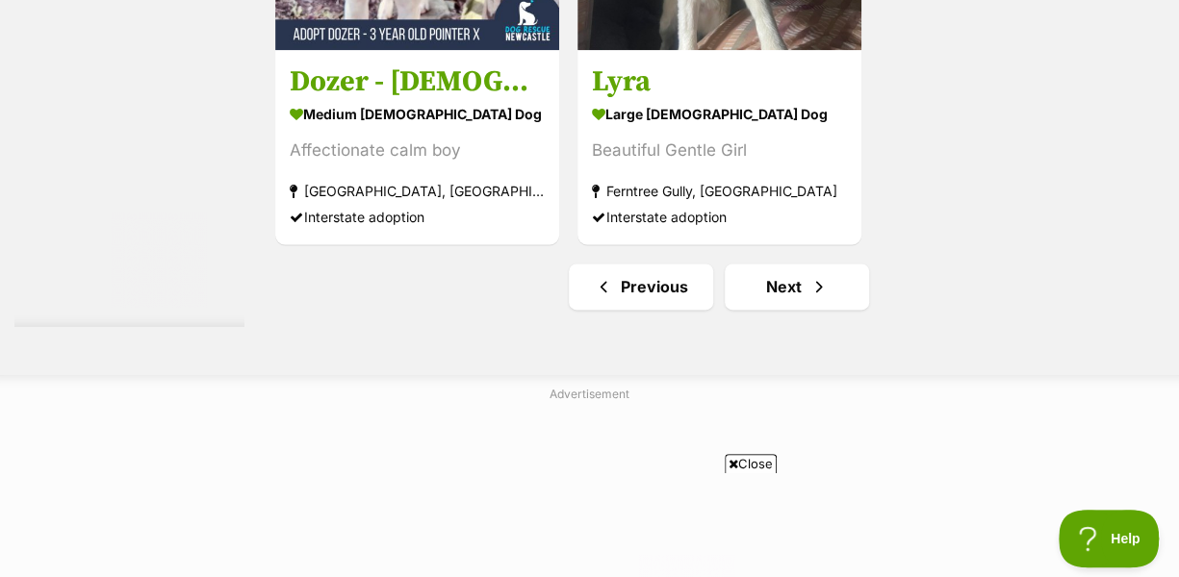
scroll to position [0, 273]
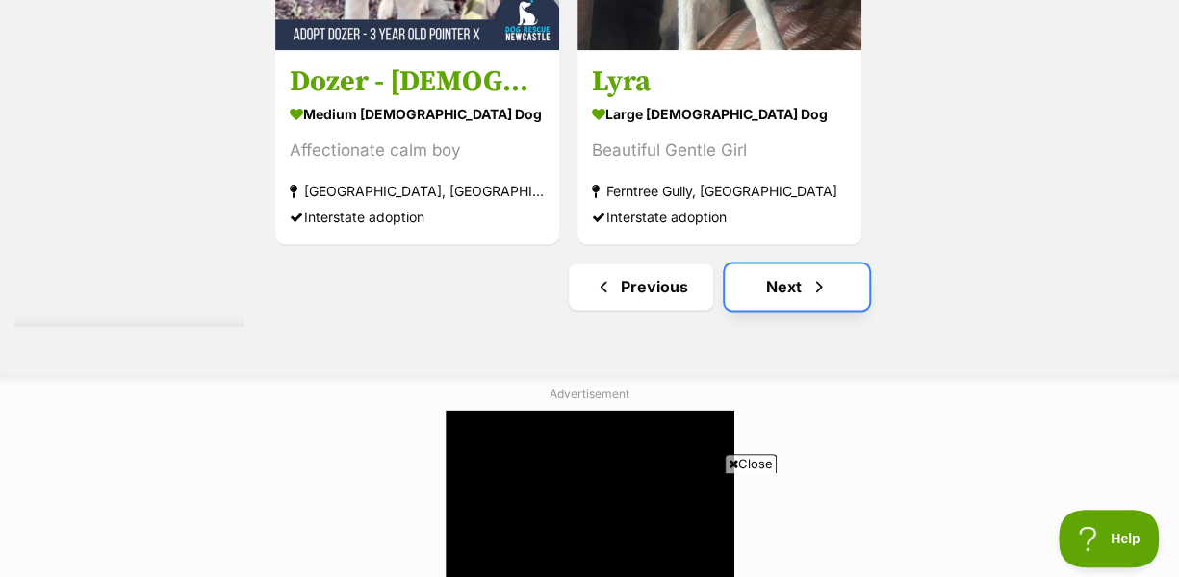
click at [809, 275] on span "Next page" at bounding box center [818, 286] width 19 height 23
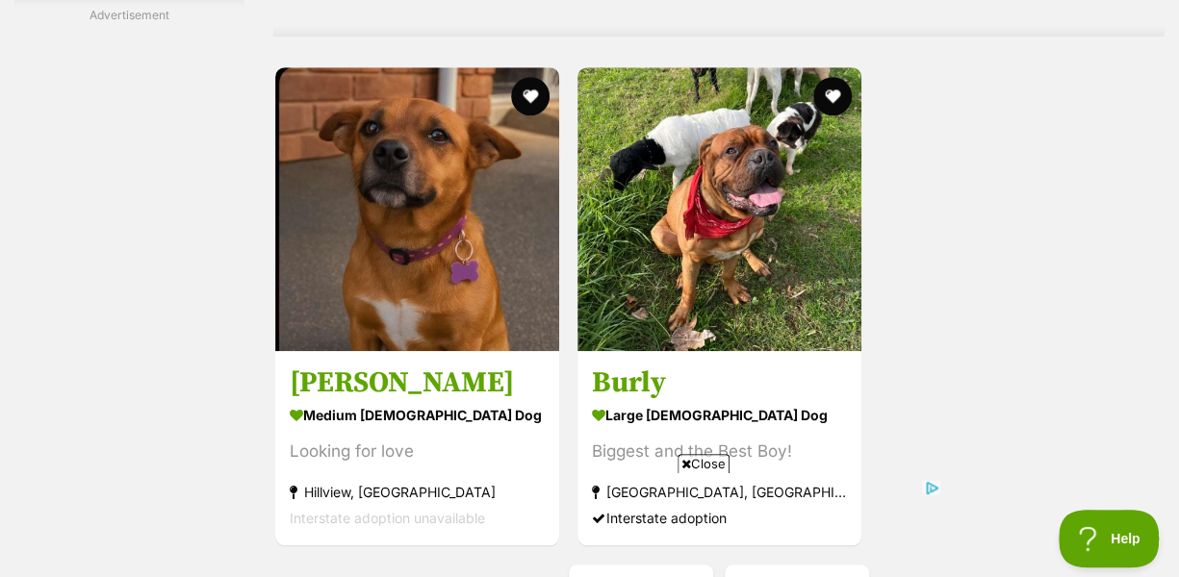
scroll to position [4331, 0]
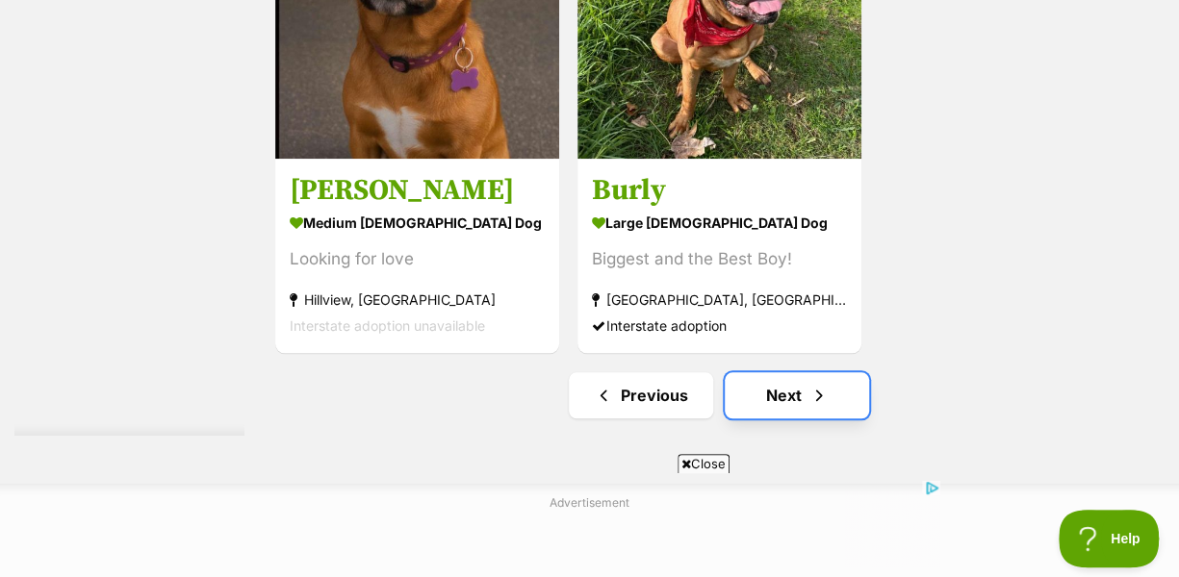
click at [763, 372] on link "Next" at bounding box center [797, 395] width 144 height 46
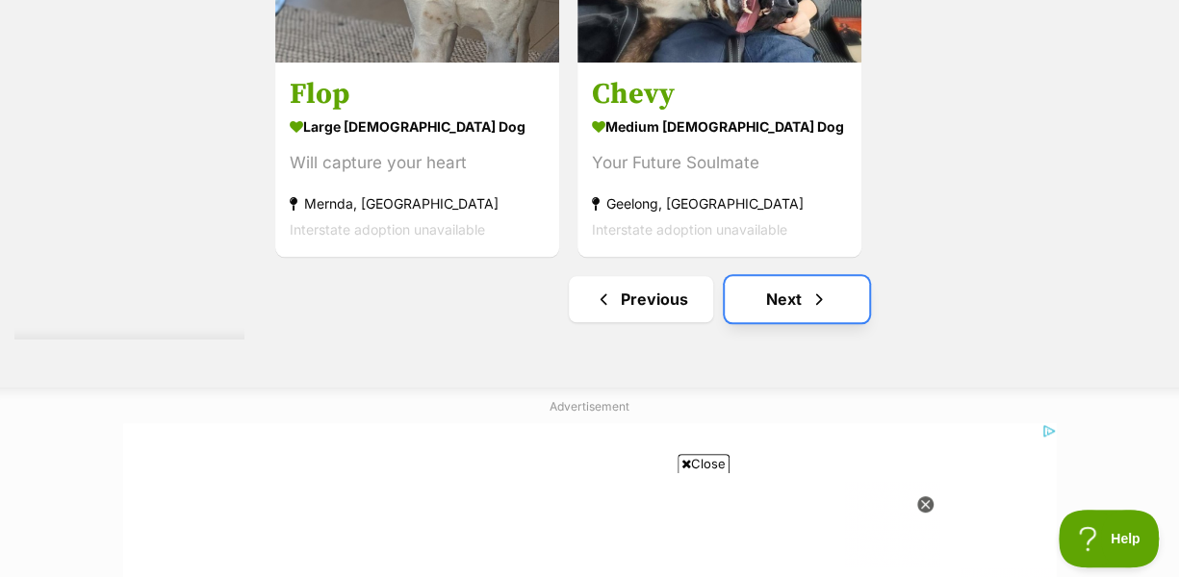
click at [795, 276] on link "Next" at bounding box center [797, 299] width 144 height 46
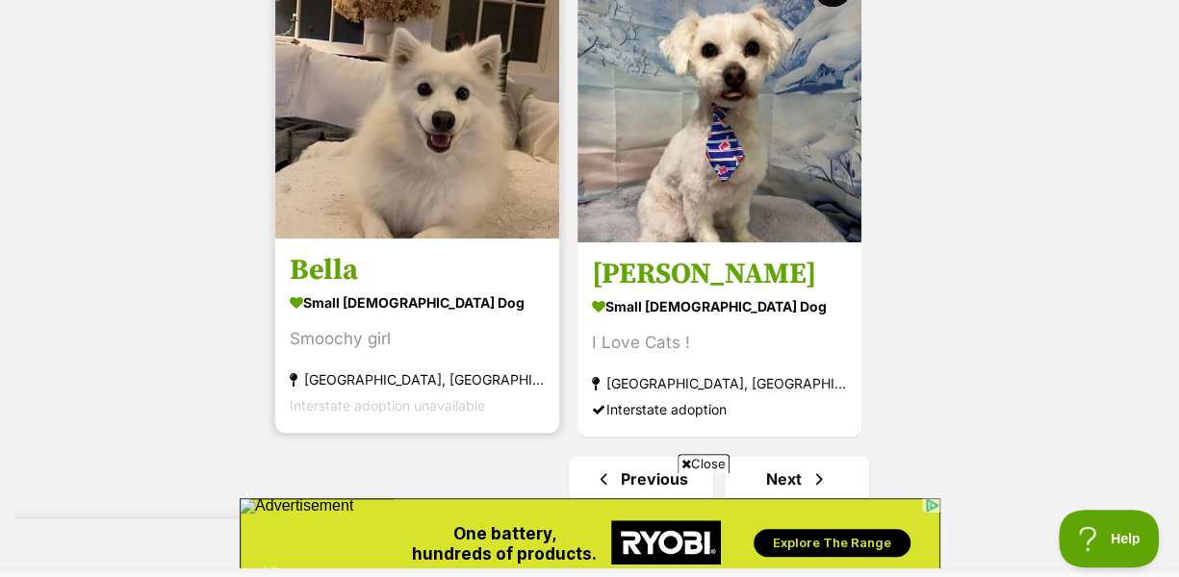
click at [402, 95] on img at bounding box center [417, 97] width 284 height 284
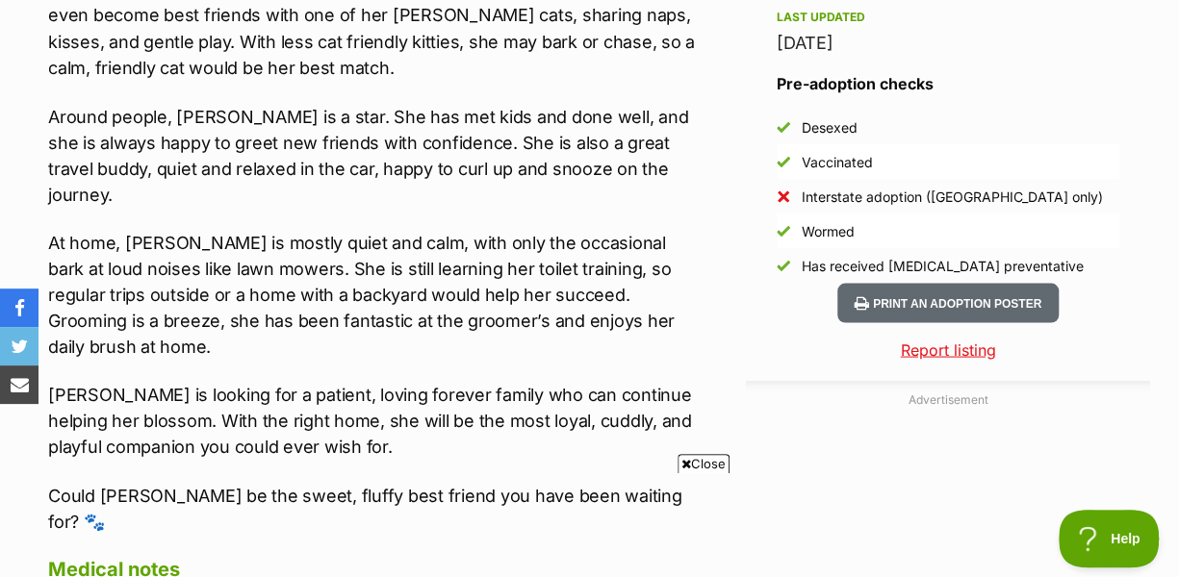
click at [722, 299] on div "Advertisement Adoption information I've been adopted! This pet is no longer ava…" at bounding box center [589, 361] width 1121 height 2063
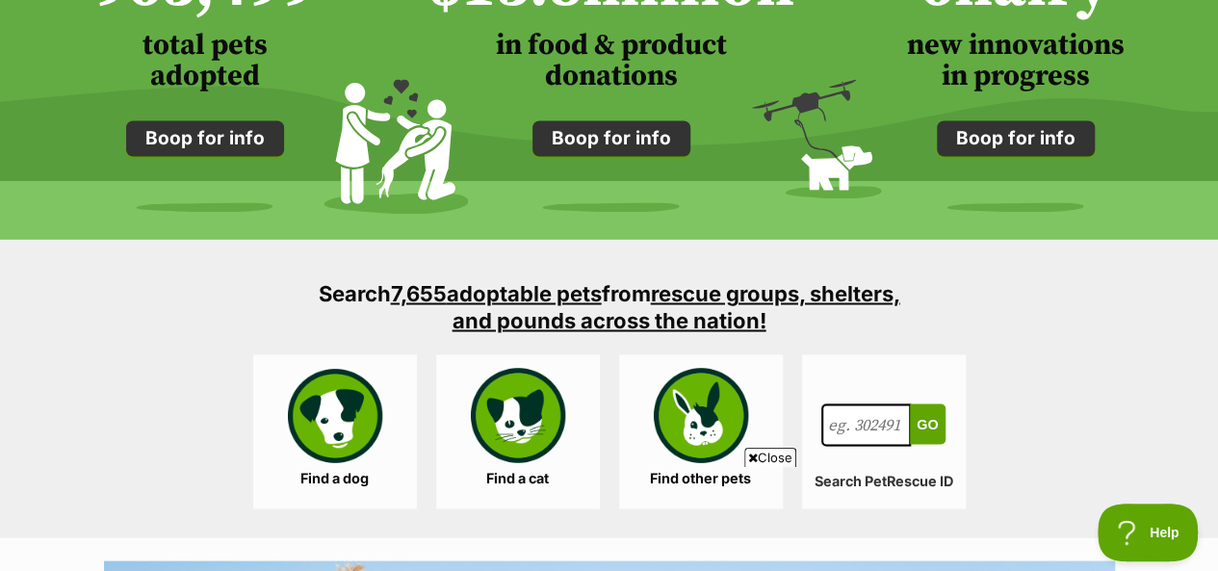
scroll to position [1732, 0]
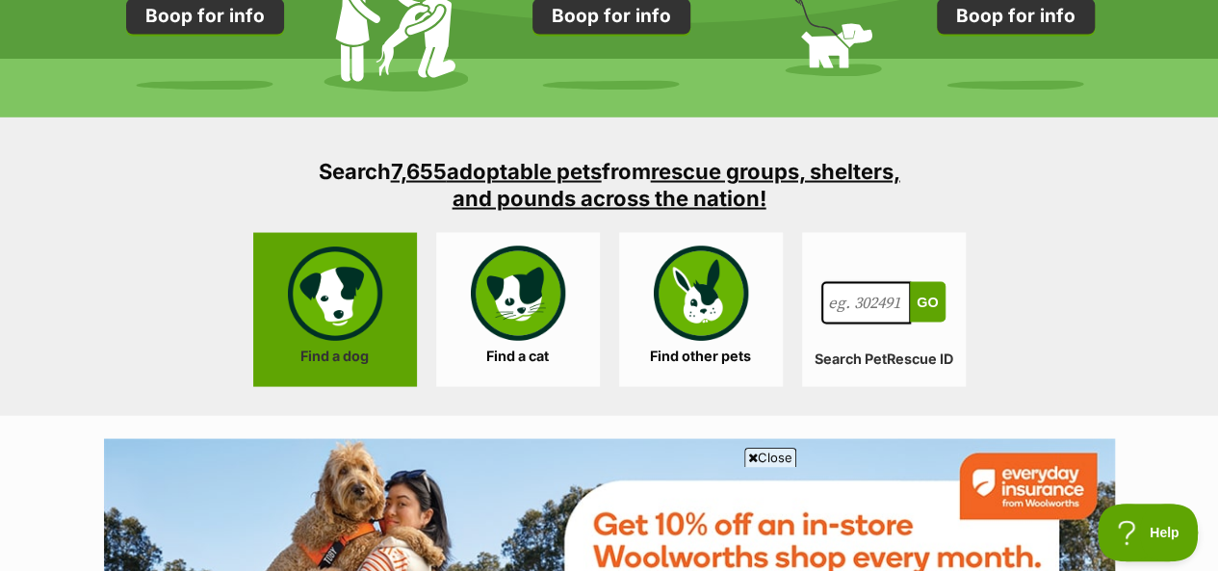
click at [323, 294] on link "Find a dog" at bounding box center [335, 309] width 164 height 154
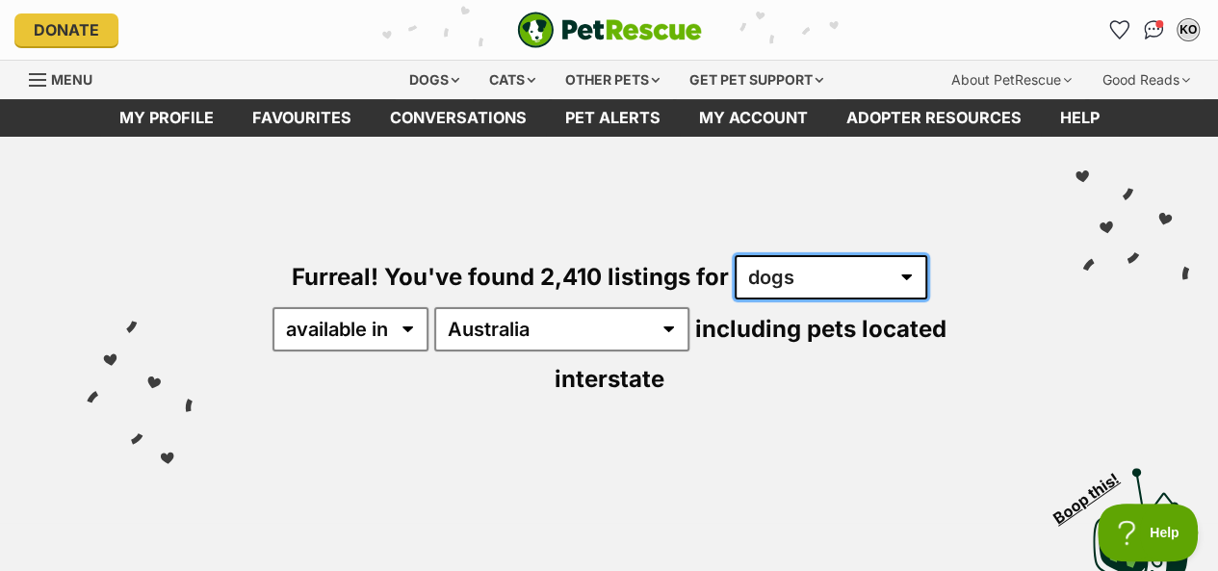
click at [774, 265] on select "any type of pet cats dogs other pets" at bounding box center [830, 277] width 192 height 44
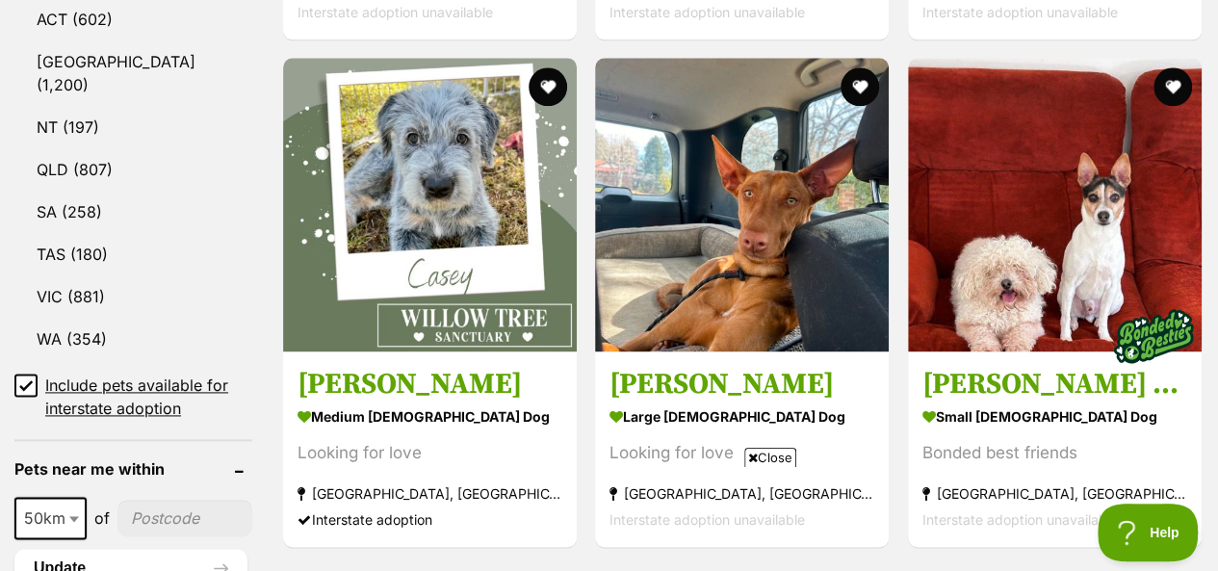
scroll to position [1155, 0]
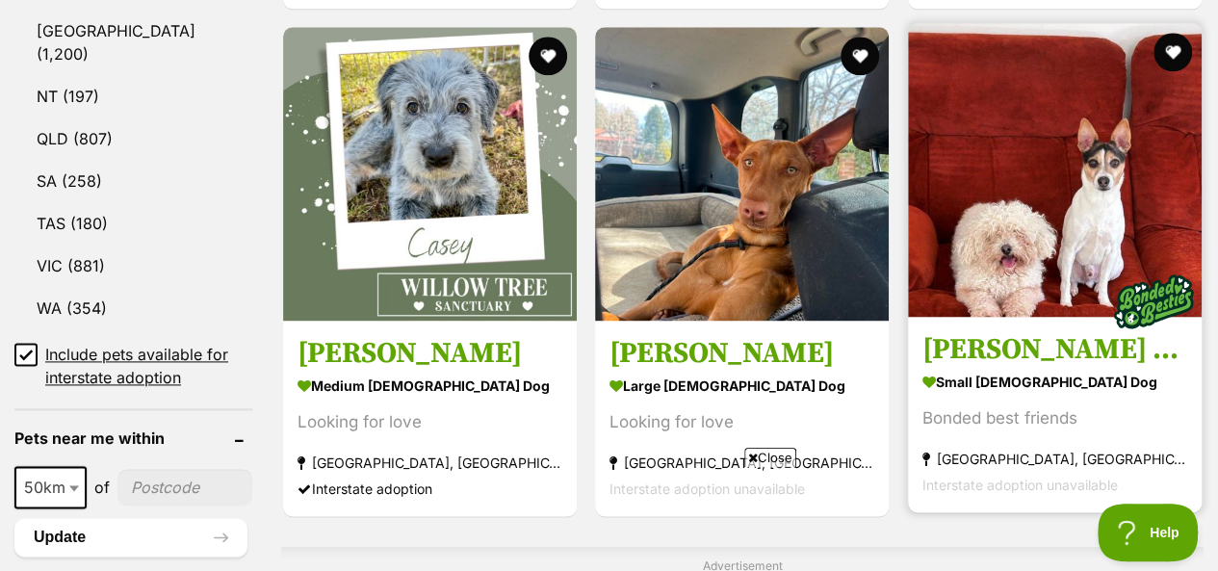
click at [1028, 169] on img at bounding box center [1055, 170] width 294 height 294
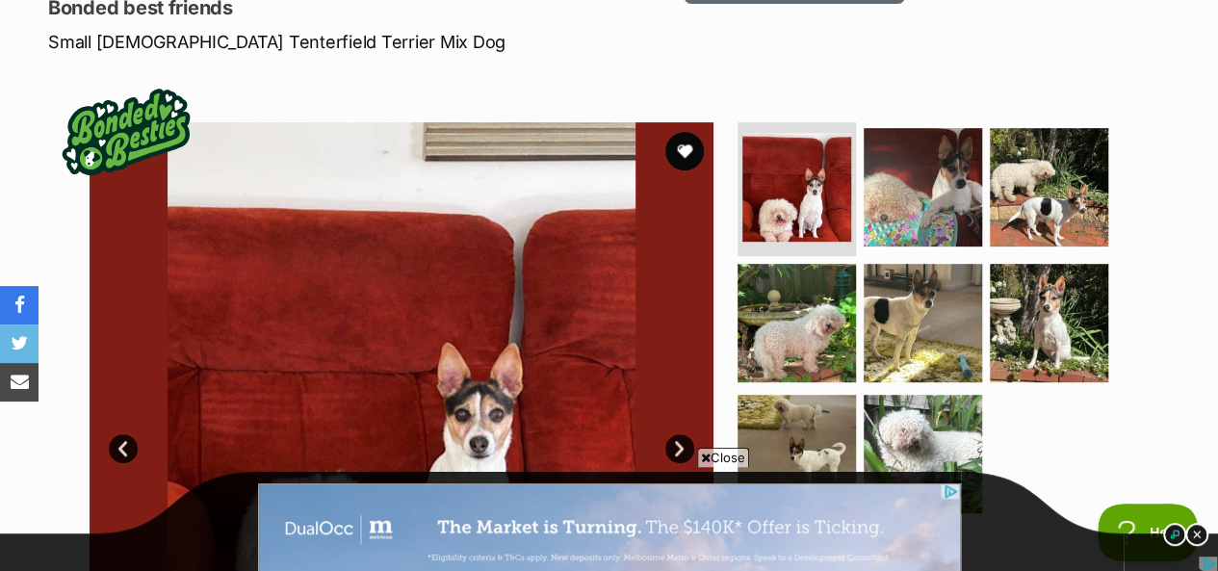
click at [678, 434] on link "Next" at bounding box center [679, 448] width 29 height 29
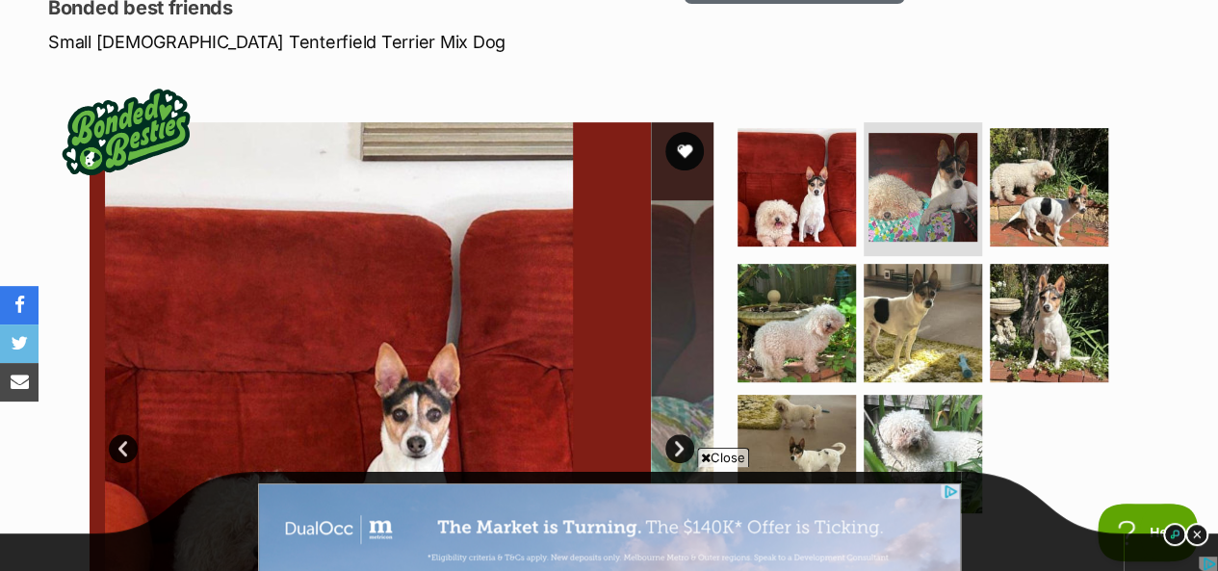
click at [678, 434] on link "Next" at bounding box center [679, 448] width 29 height 29
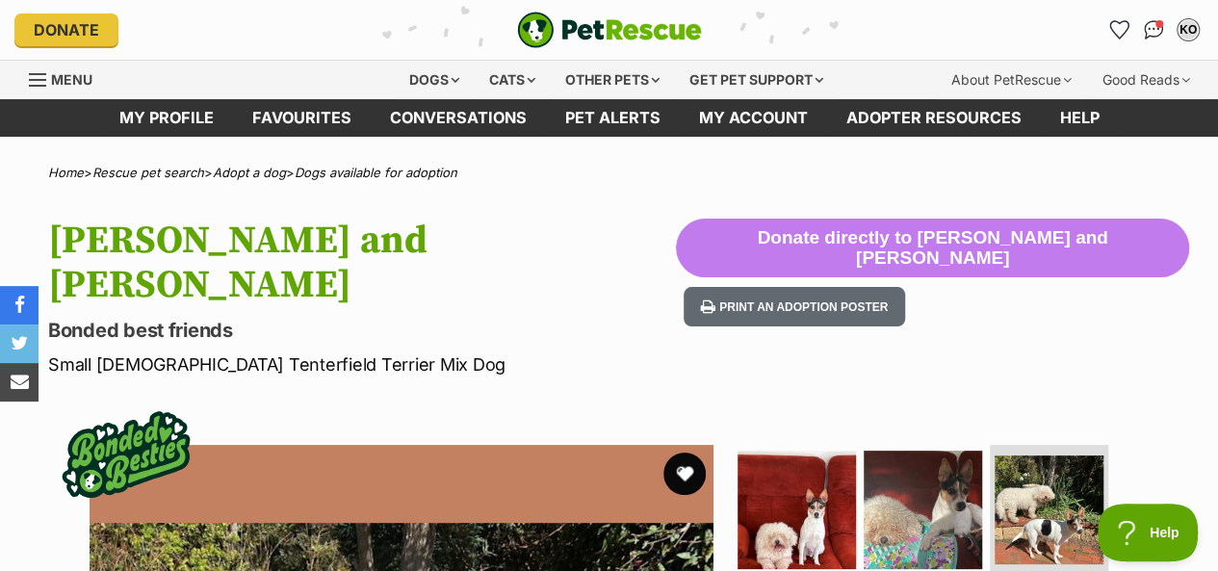
click at [689, 452] on button "favourite" at bounding box center [684, 473] width 42 height 42
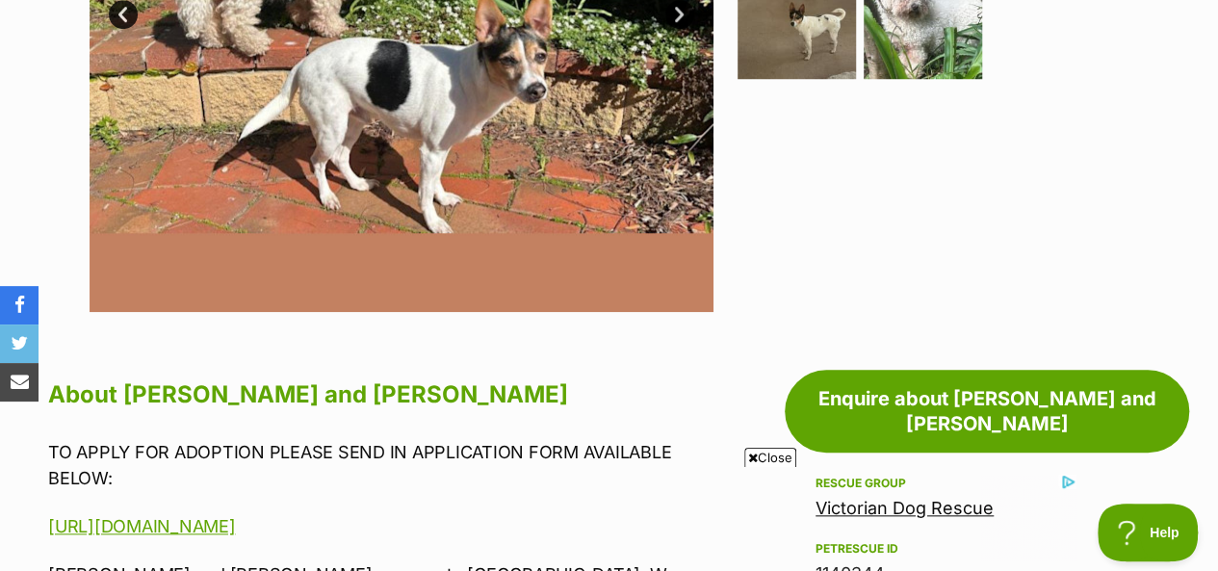
scroll to position [866, 0]
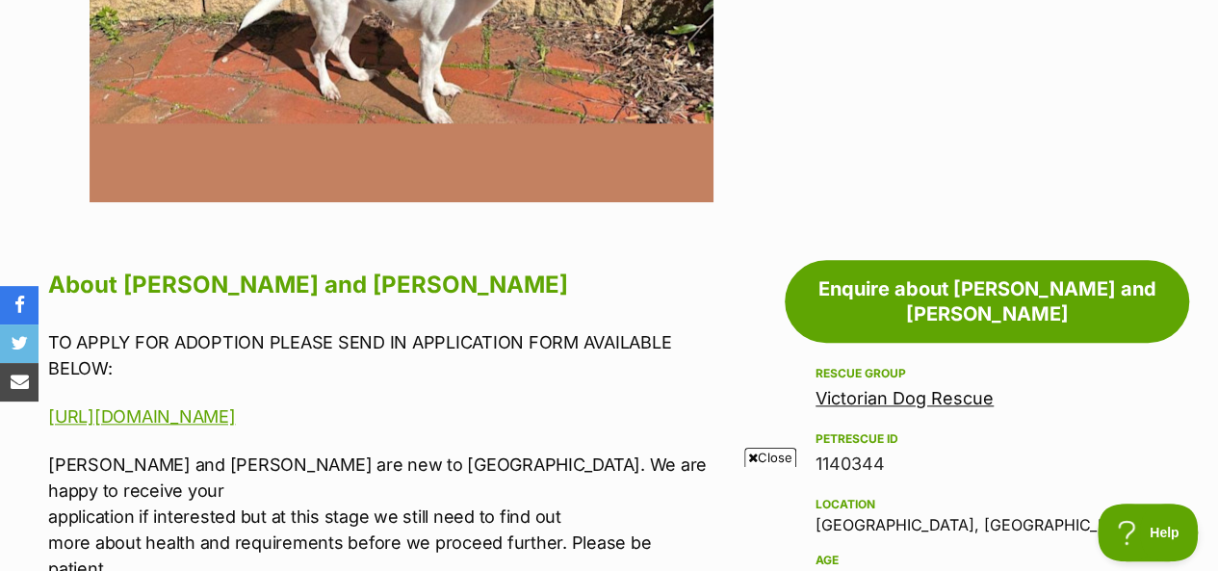
click at [949, 388] on link "Victorian Dog Rescue" at bounding box center [904, 398] width 178 height 20
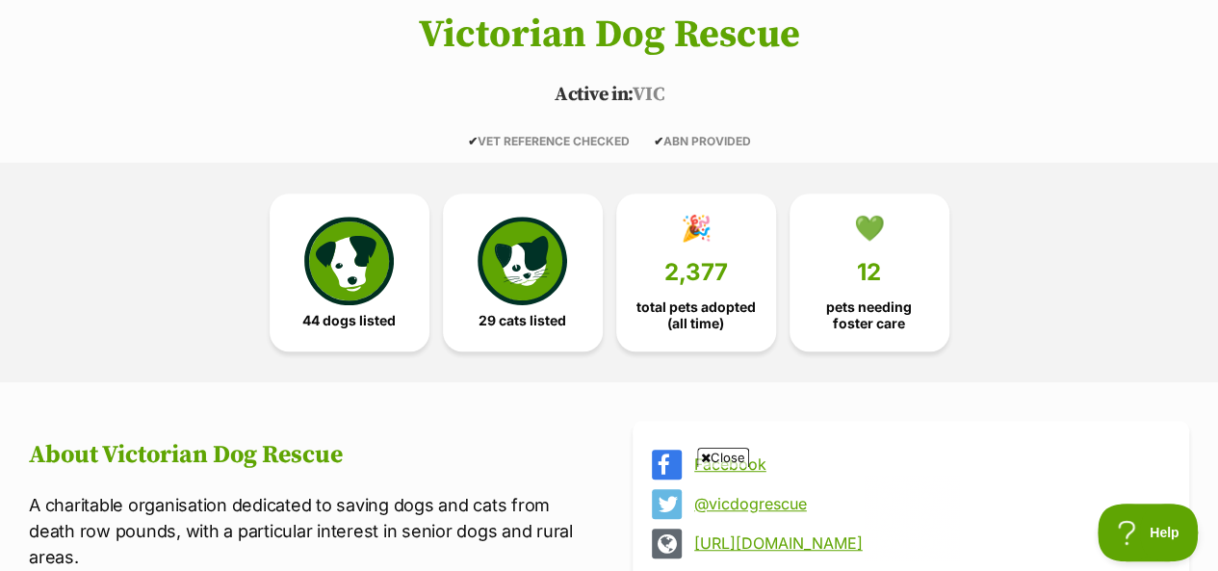
scroll to position [385, 0]
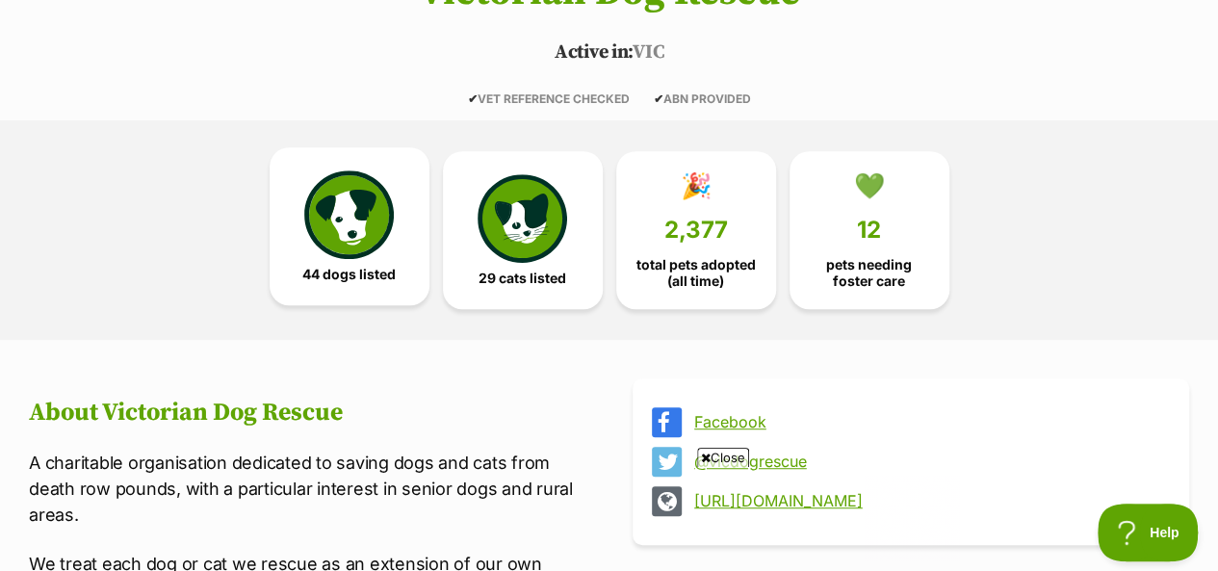
click at [348, 223] on img at bounding box center [348, 214] width 89 height 89
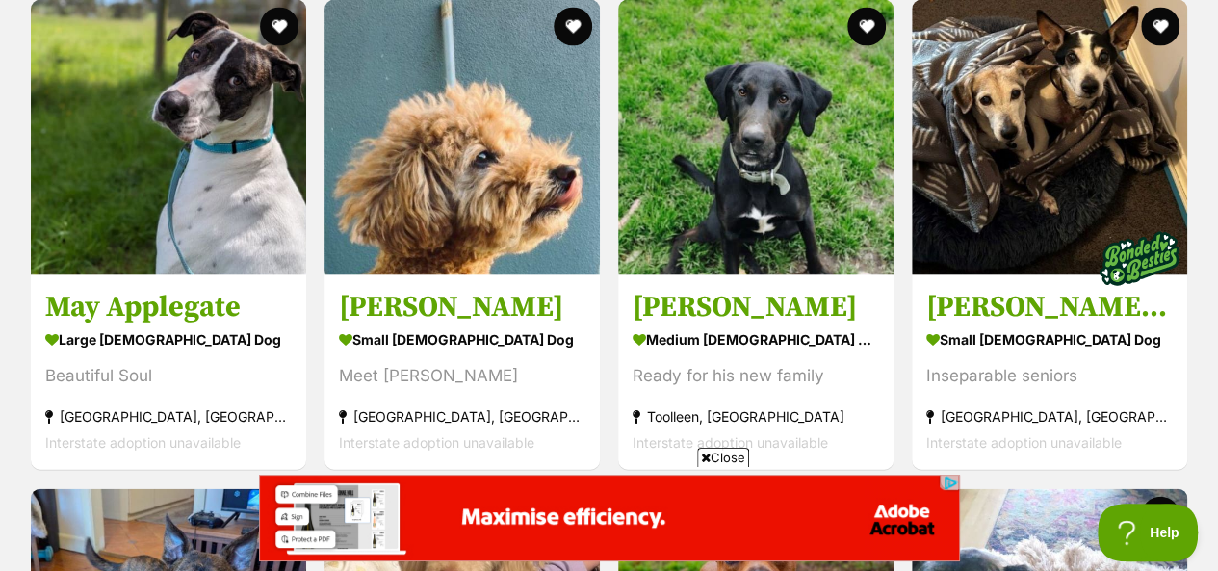
scroll to position [5542, 0]
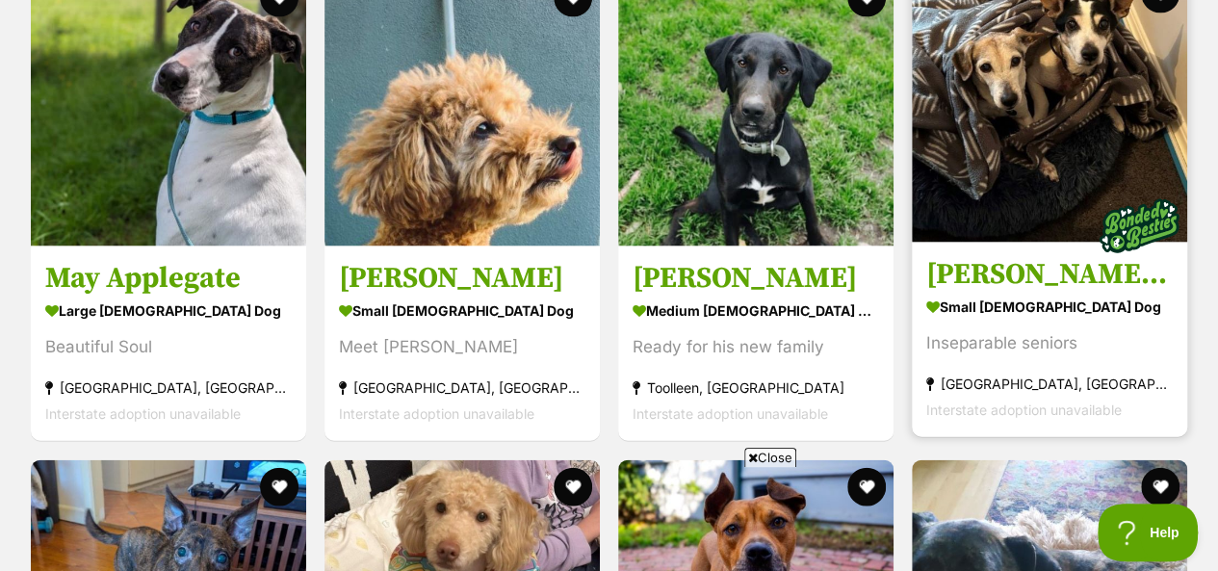
click at [993, 269] on h3 "[PERSON_NAME] and [PERSON_NAME]" at bounding box center [1049, 275] width 246 height 37
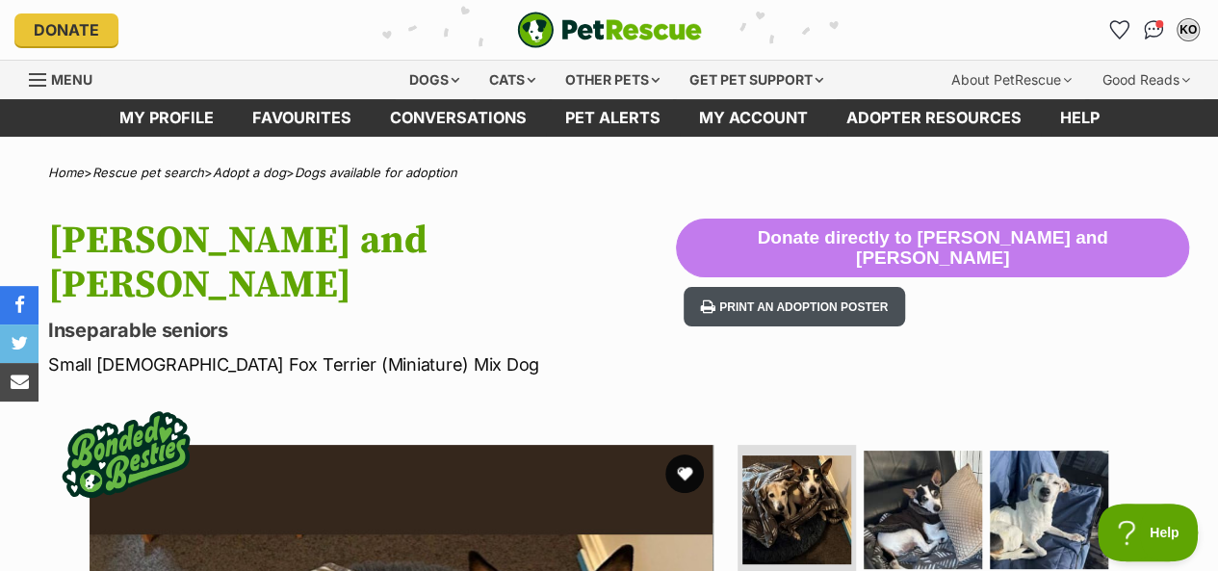
click at [905, 319] on button "Print an adoption poster" at bounding box center [793, 306] width 221 height 39
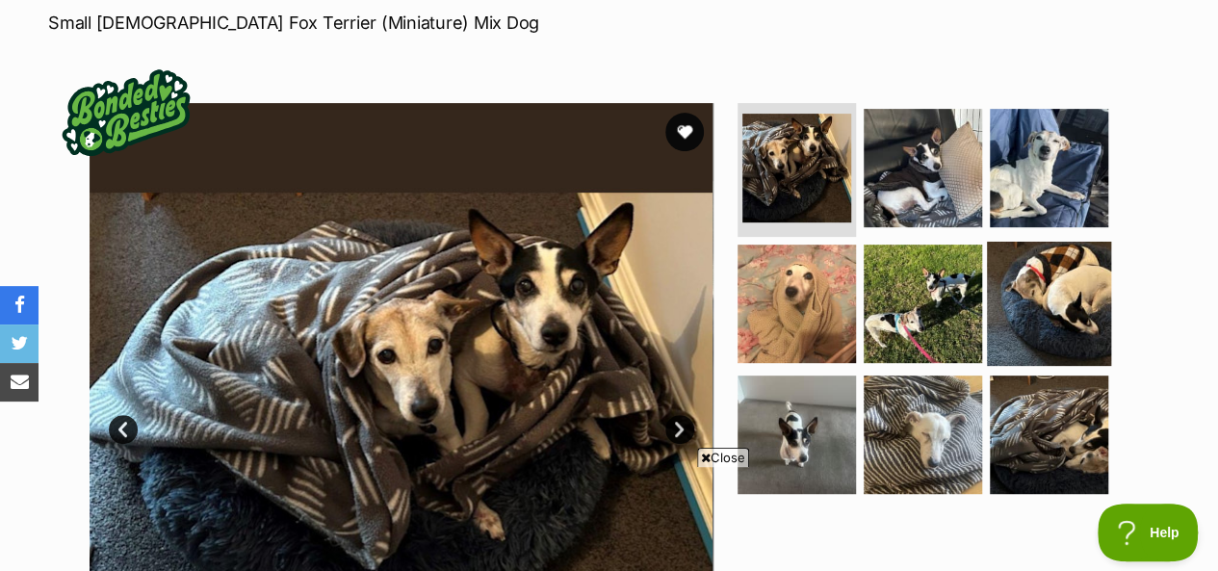
scroll to position [358, 0]
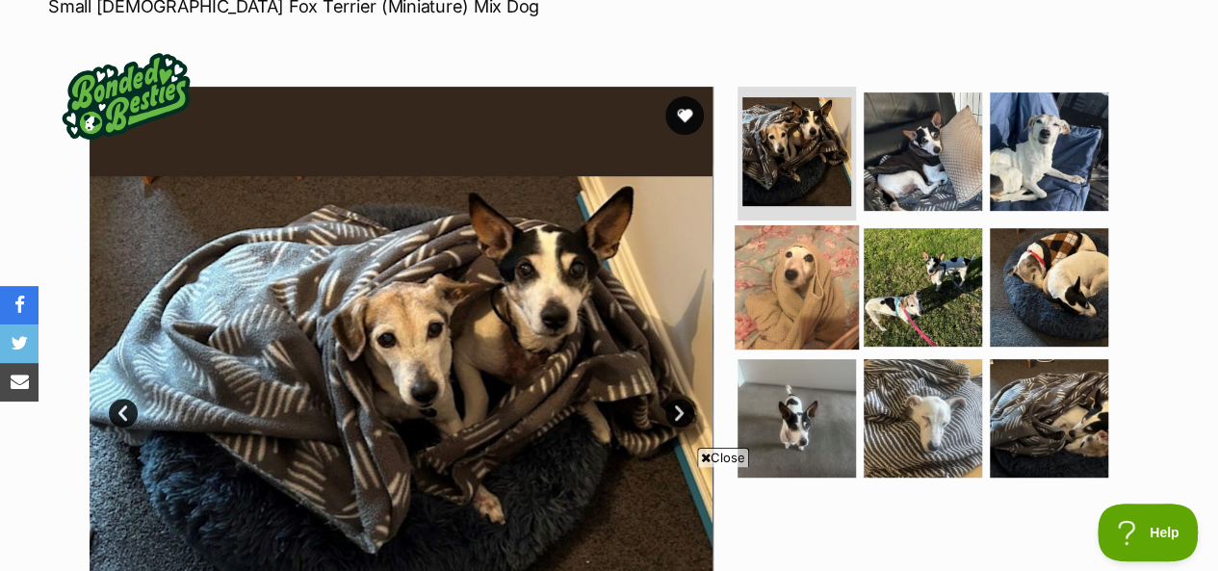
click at [787, 225] on img at bounding box center [796, 287] width 124 height 124
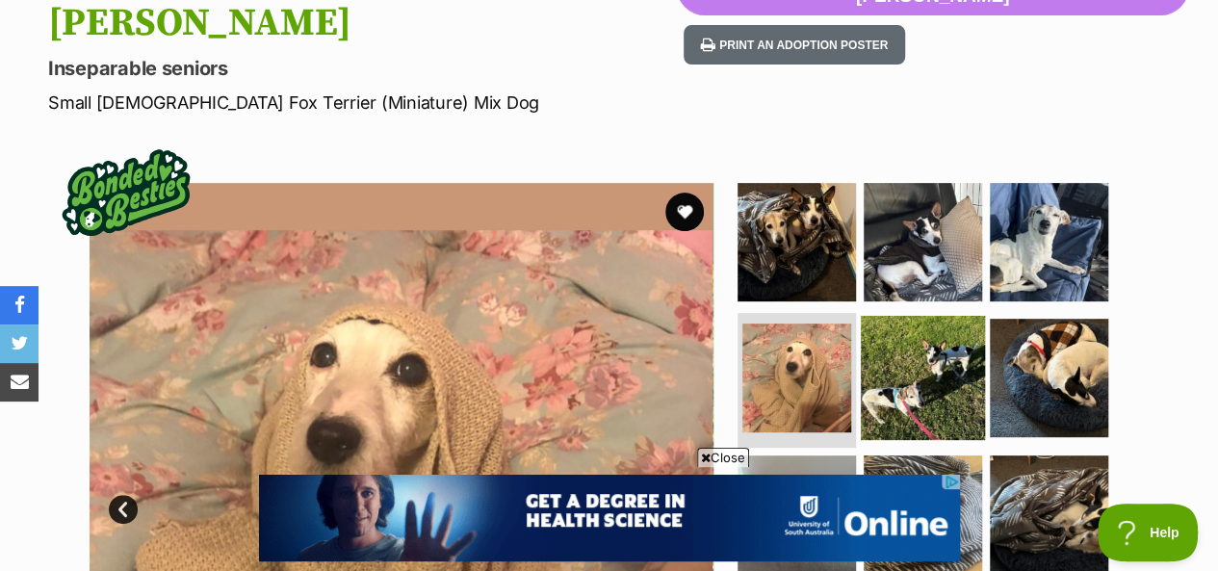
scroll to position [0, 0]
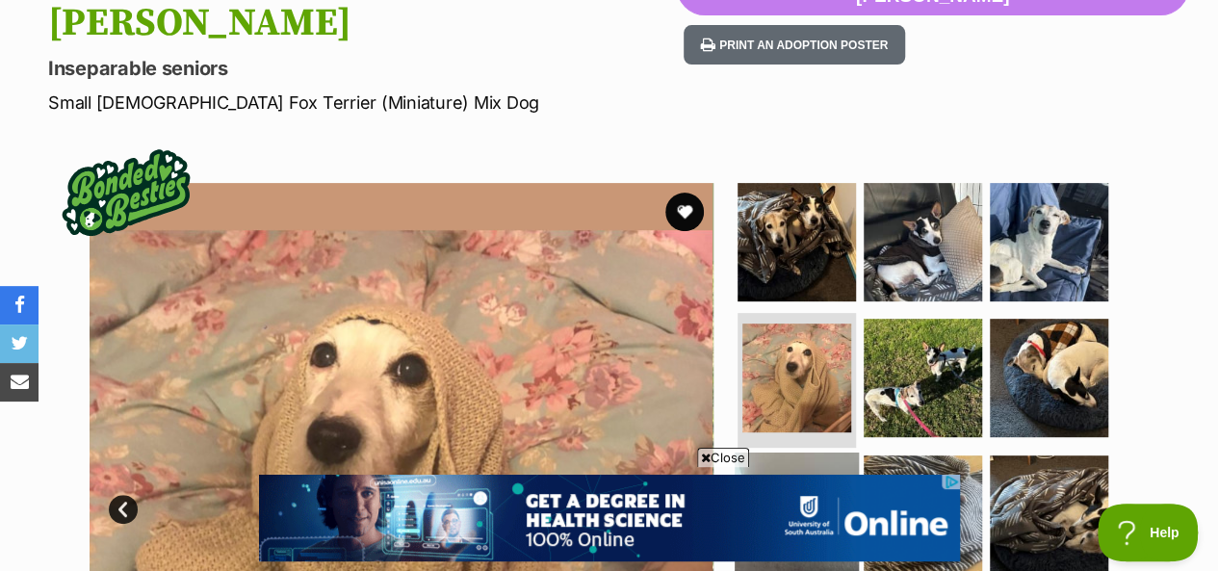
click at [777, 452] on img at bounding box center [796, 514] width 124 height 124
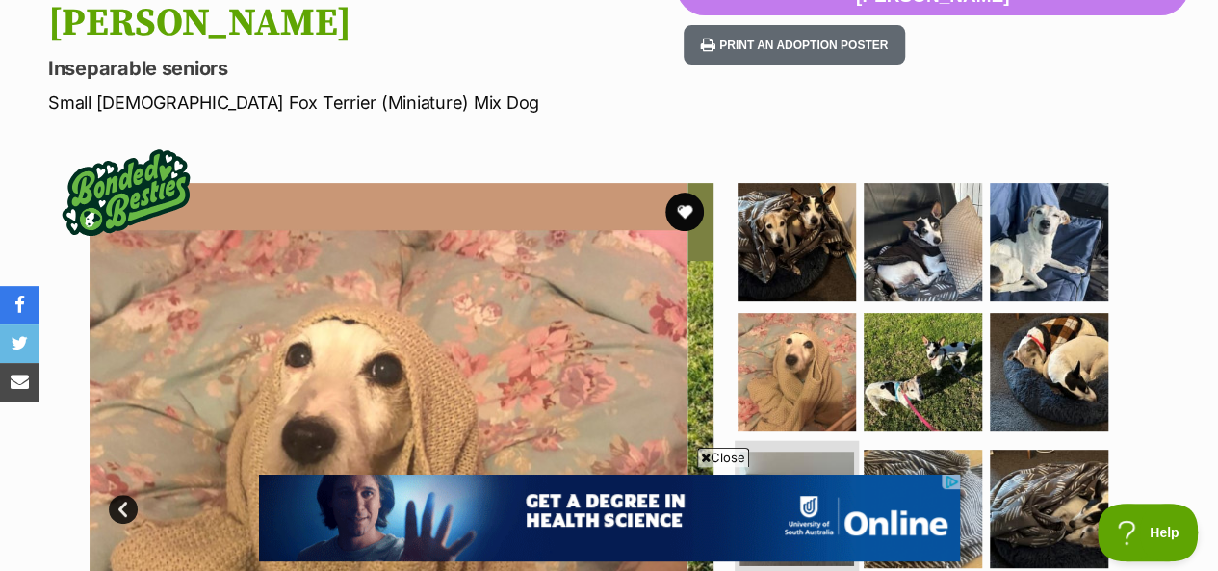
click at [777, 451] on img at bounding box center [796, 508] width 115 height 115
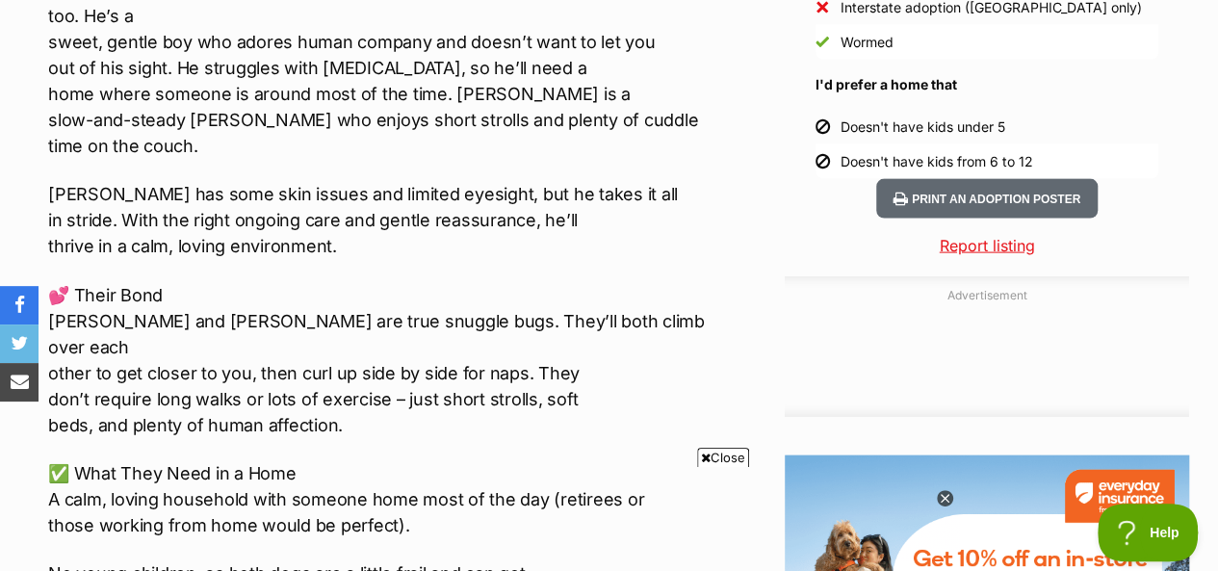
click at [883, 144] on li "Doesn't have kids from 6 to 12" at bounding box center [986, 161] width 343 height 35
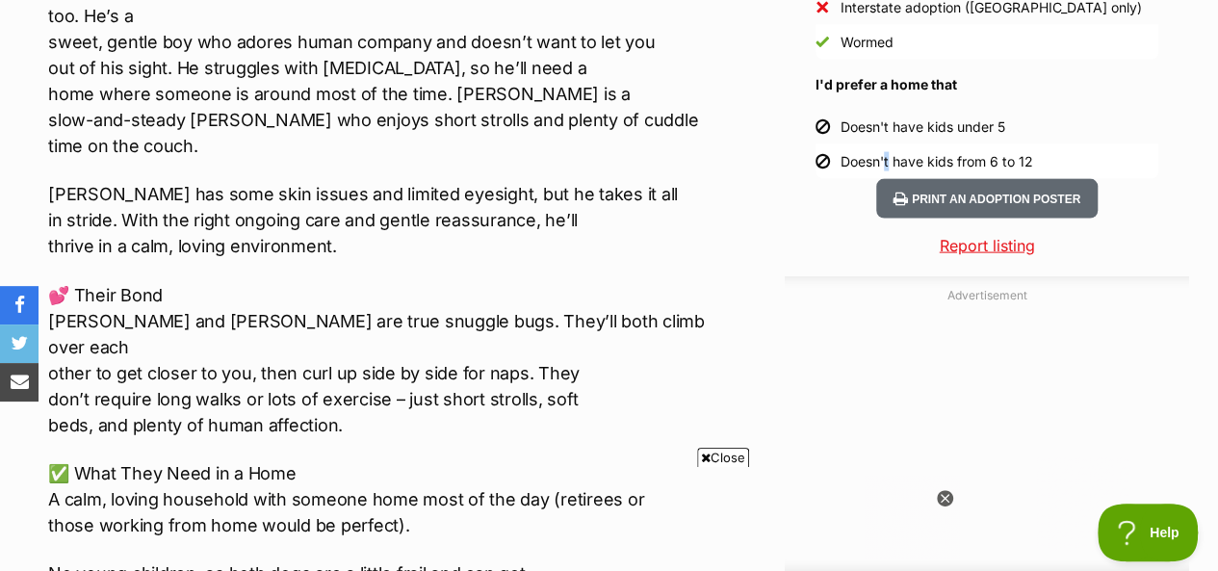
click at [883, 144] on li "Doesn't have kids from 6 to 12" at bounding box center [986, 161] width 343 height 35
drag, startPoint x: 883, startPoint y: 135, endPoint x: 1058, endPoint y: 53, distance: 193.3
click at [1058, 53] on div "Pre-adoption checks Desexed Vaccinated Interstate adoption (VIC only) Wormed I'…" at bounding box center [986, 31] width 343 height 296
click at [982, 179] on button "Print an adoption poster" at bounding box center [986, 198] width 221 height 39
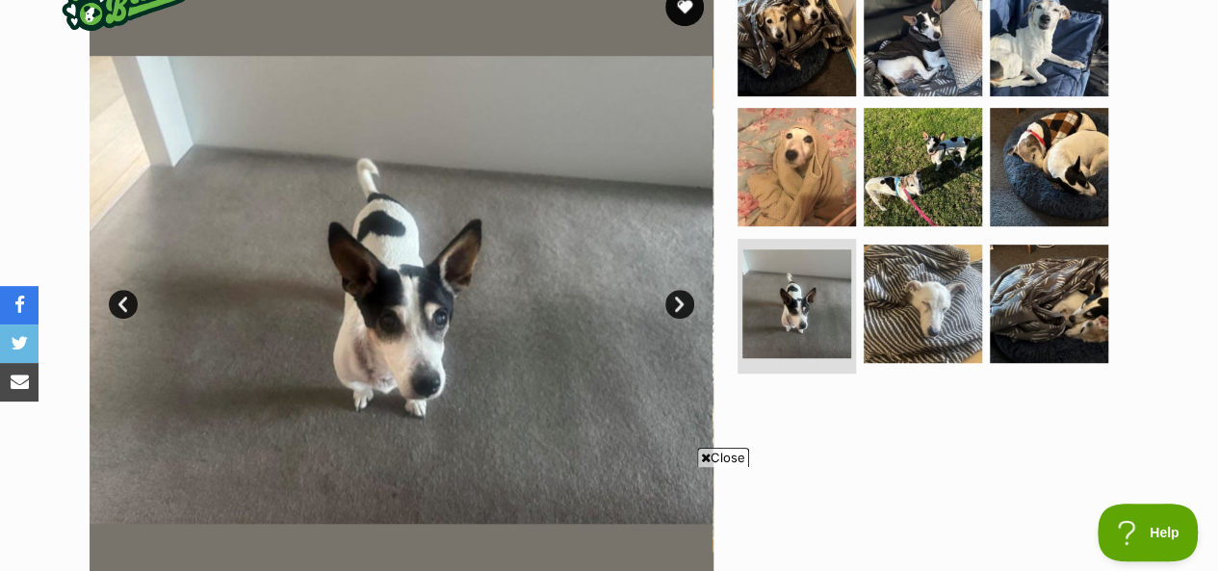
scroll to position [577, 0]
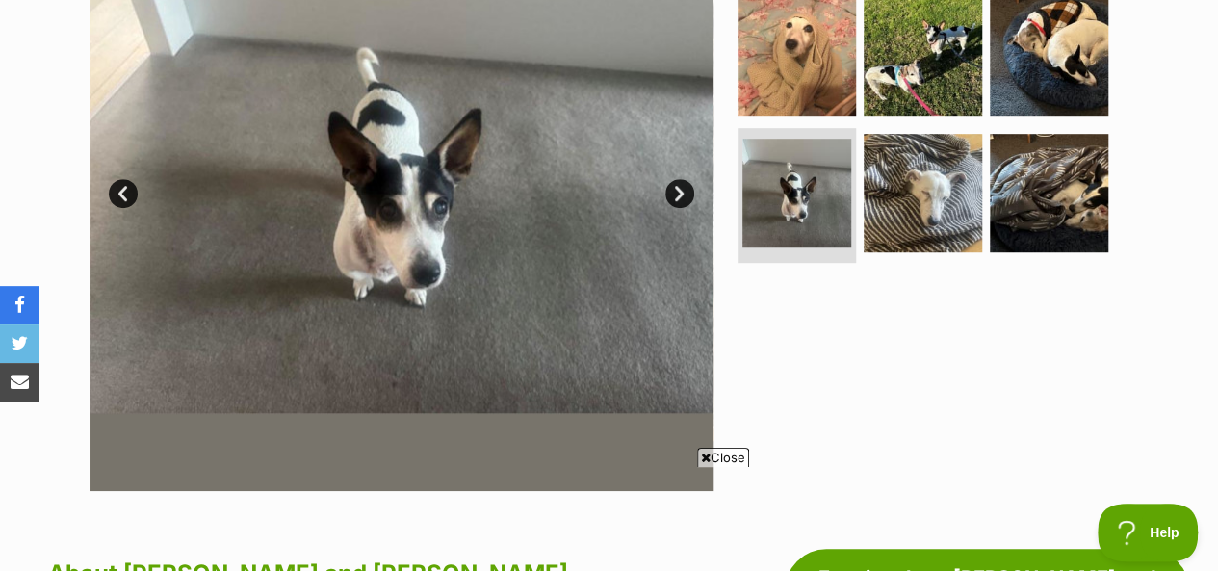
click at [727, 455] on span "Close" at bounding box center [723, 457] width 52 height 19
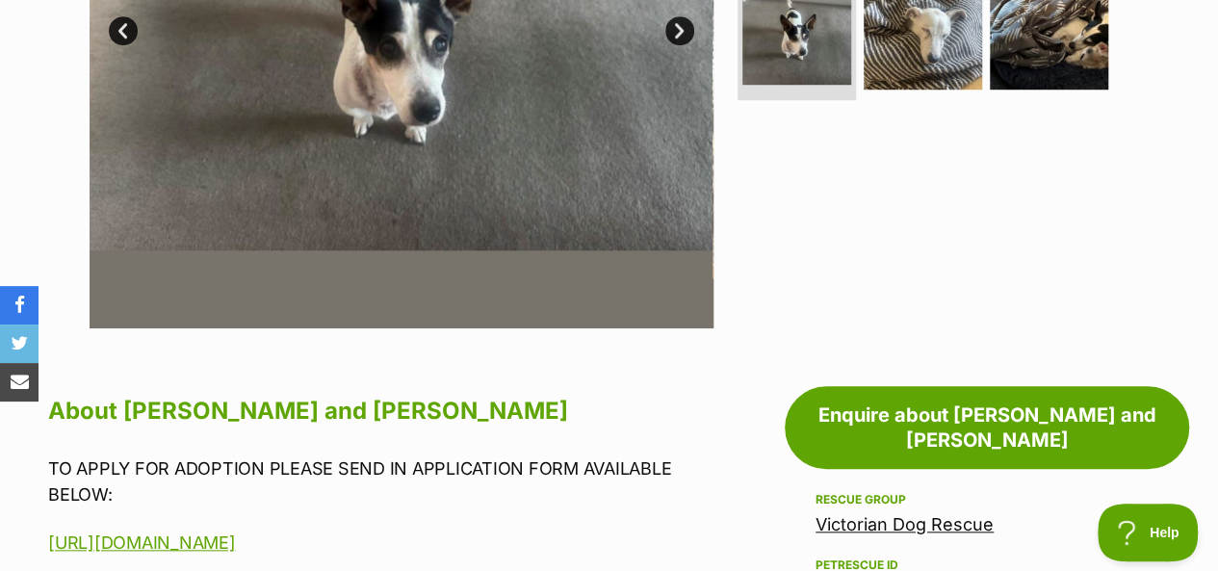
scroll to position [770, 0]
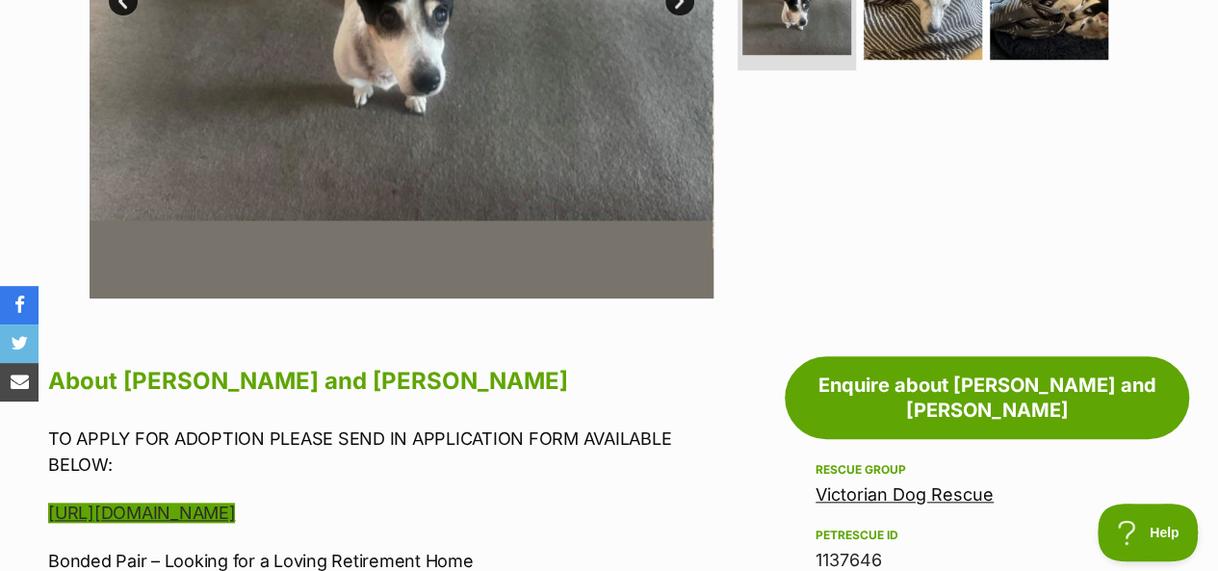
click at [235, 502] on link "https://www.victoriandogrescue.org.au/adopt/" at bounding box center [141, 512] width 187 height 20
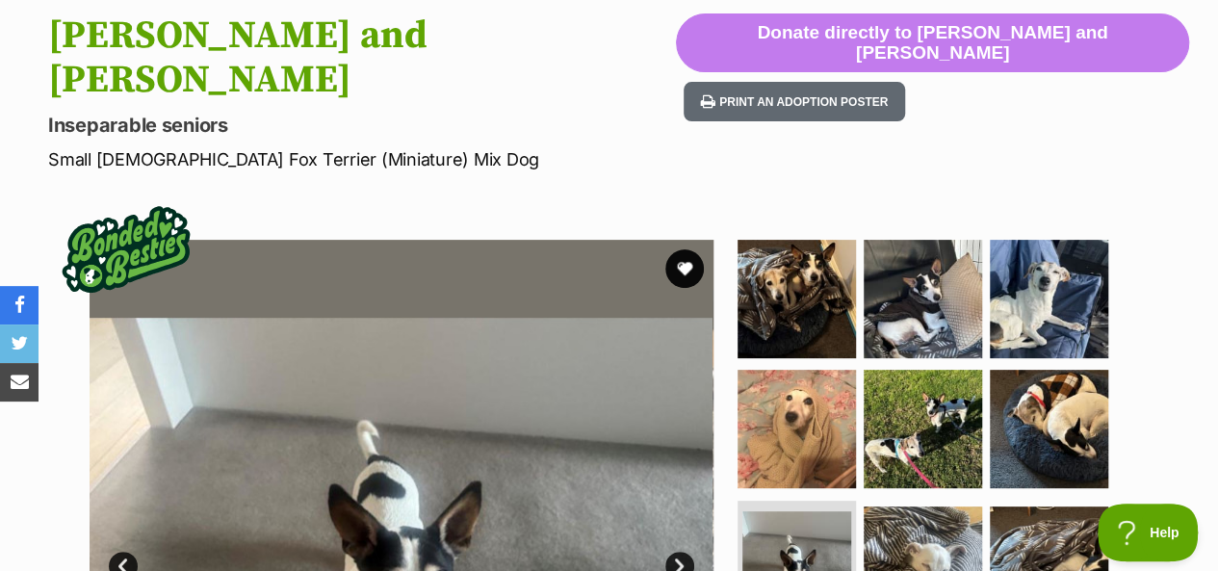
scroll to position [0, 0]
